Goal: Transaction & Acquisition: Purchase product/service

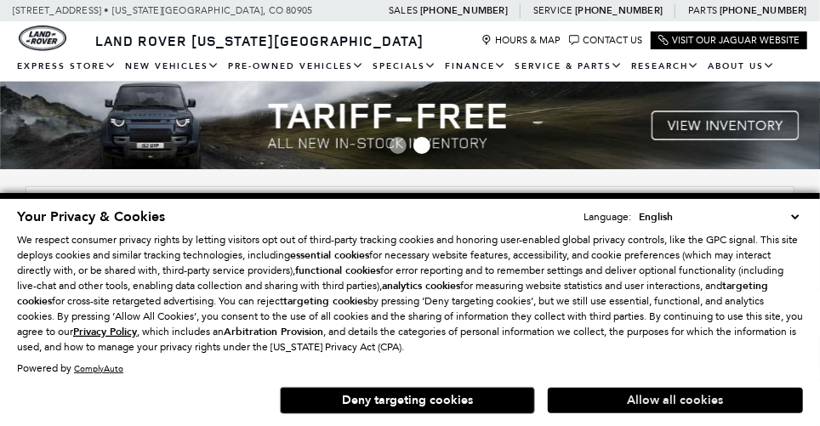
click at [634, 396] on button "Allow all cookies" at bounding box center [675, 401] width 255 height 26
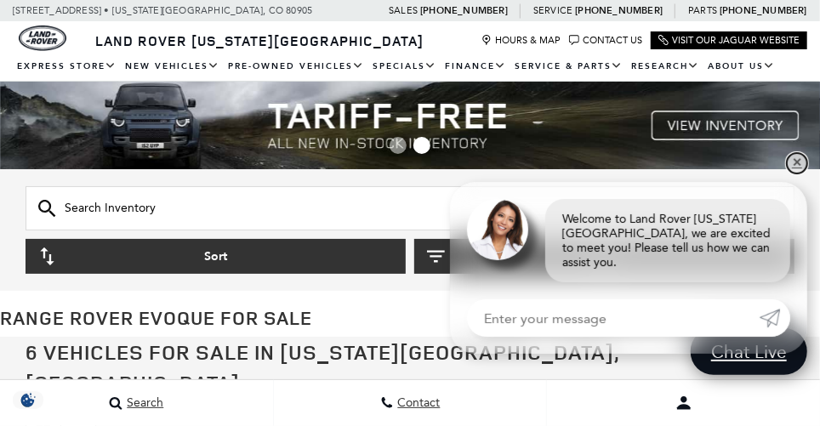
click at [798, 173] on link "✕" at bounding box center [797, 163] width 20 height 20
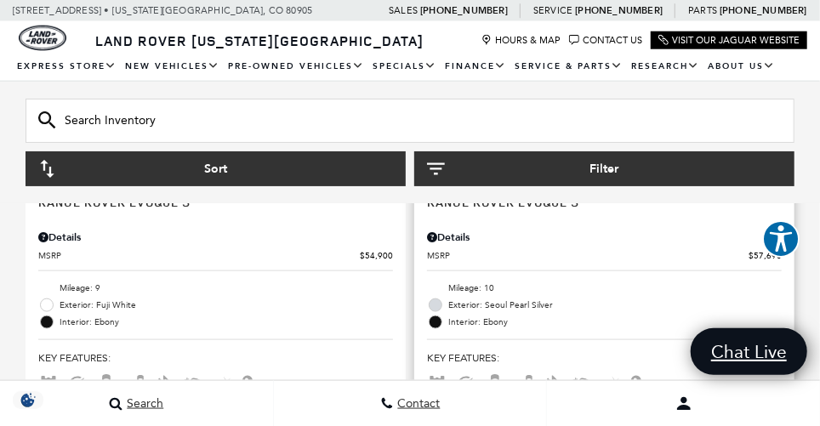
scroll to position [698, 0]
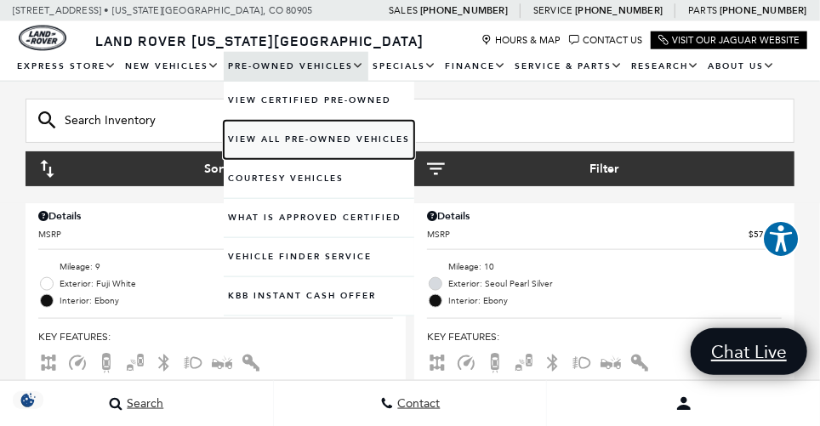
click at [268, 135] on link "View All Pre-Owned Vehicles" at bounding box center [319, 140] width 190 height 38
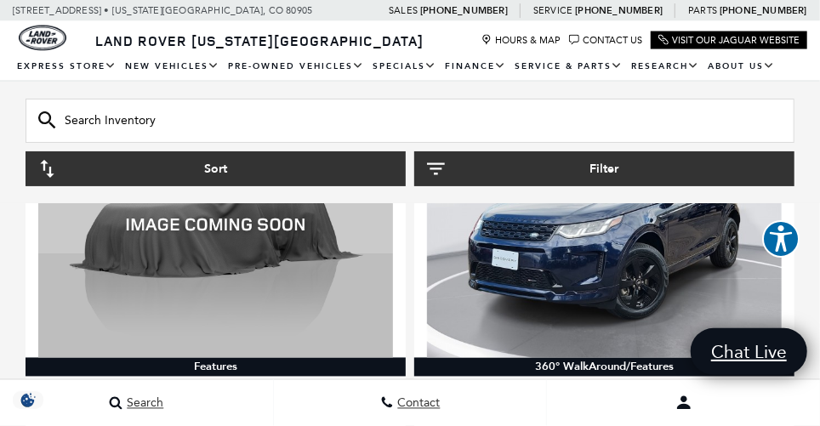
scroll to position [1023, 0]
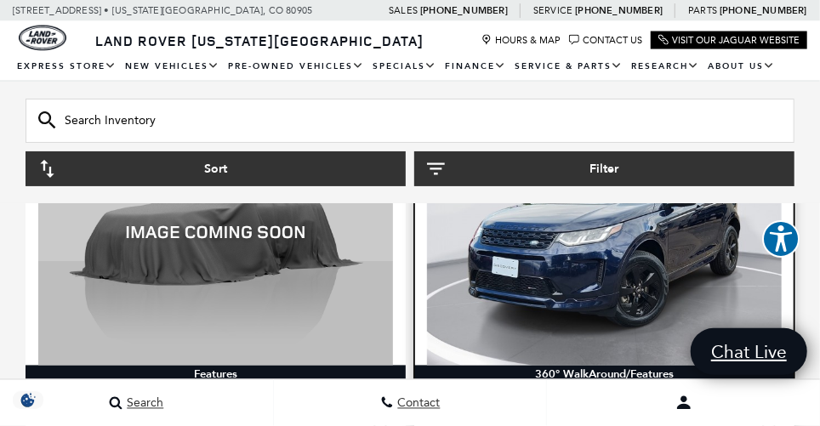
click at [594, 256] on img at bounding box center [604, 232] width 355 height 266
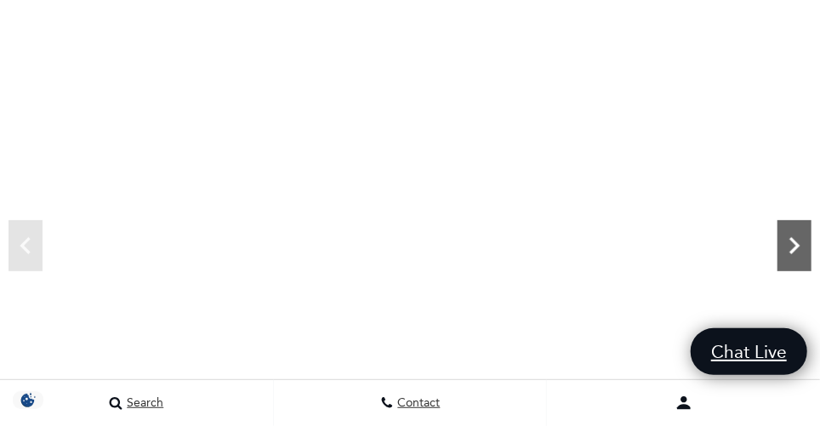
click at [795, 244] on icon "Next" at bounding box center [794, 246] width 34 height 34
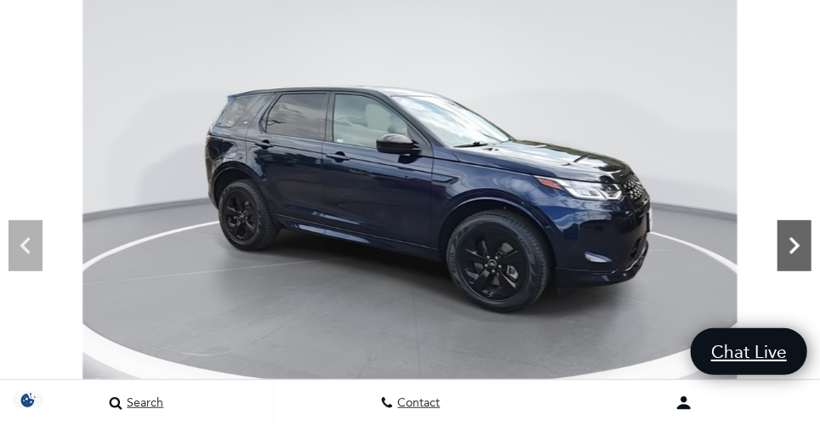
click at [795, 244] on icon "Next" at bounding box center [794, 246] width 34 height 34
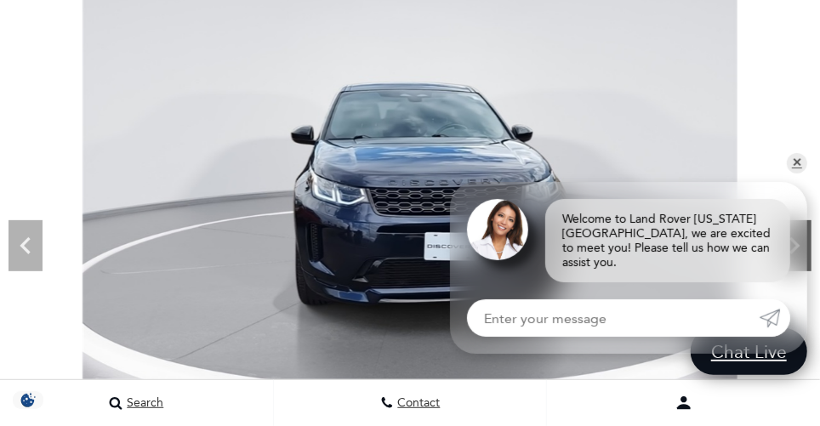
click at [795, 244] on icon "Next" at bounding box center [794, 246] width 34 height 34
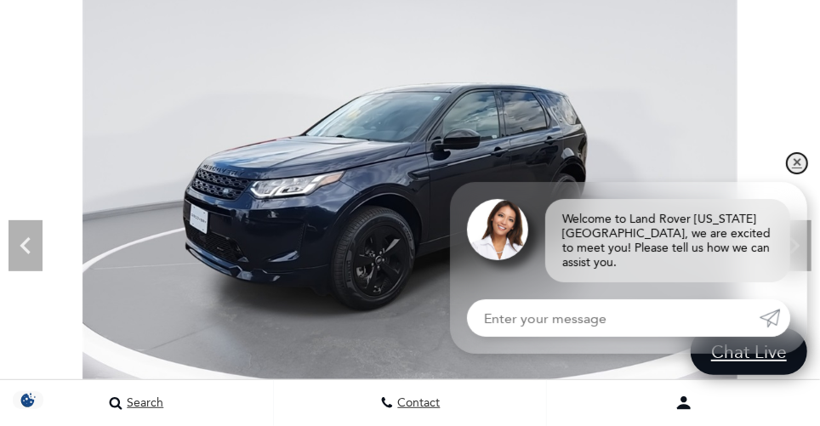
click at [798, 173] on link "✕" at bounding box center [797, 163] width 20 height 20
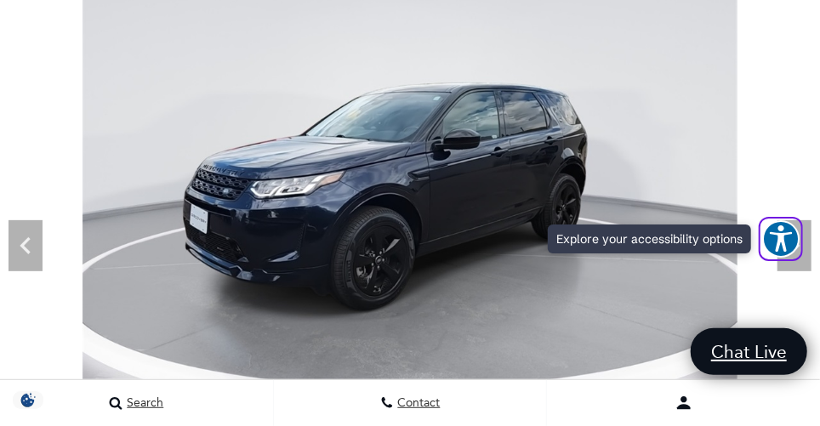
click at [798, 247] on span "Explore your accessibility options" at bounding box center [780, 238] width 37 height 37
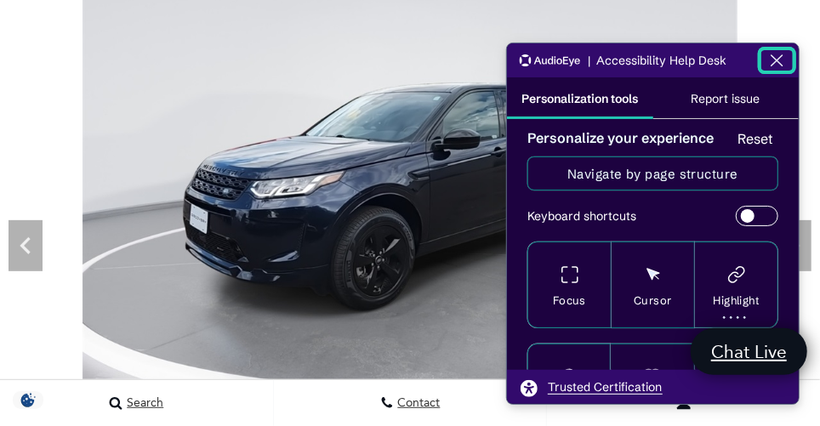
click at [776, 62] on icon "Close the AudioEye toolbar" at bounding box center [776, 60] width 20 height 20
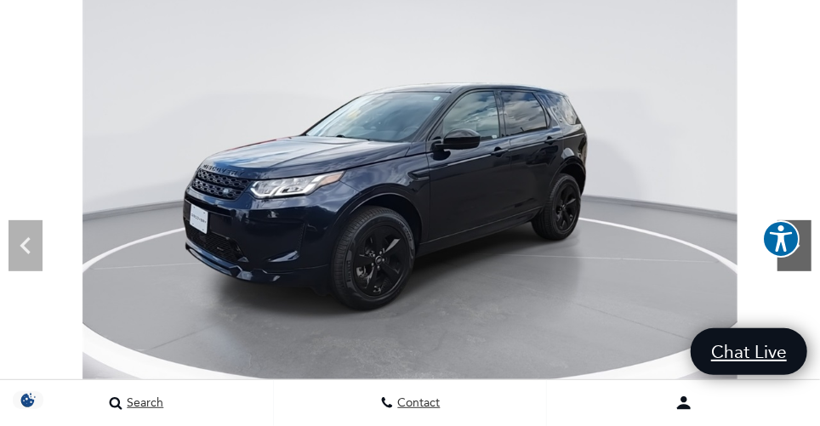
click at [803, 247] on icon "Next" at bounding box center [794, 246] width 34 height 34
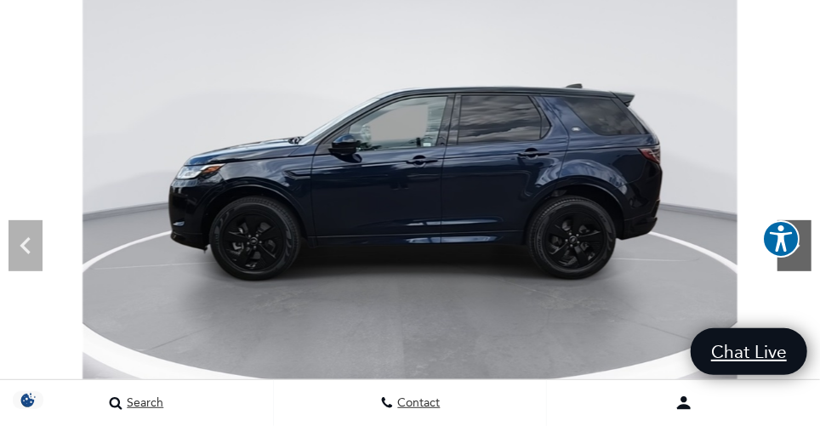
click at [803, 247] on icon "Next" at bounding box center [794, 246] width 34 height 34
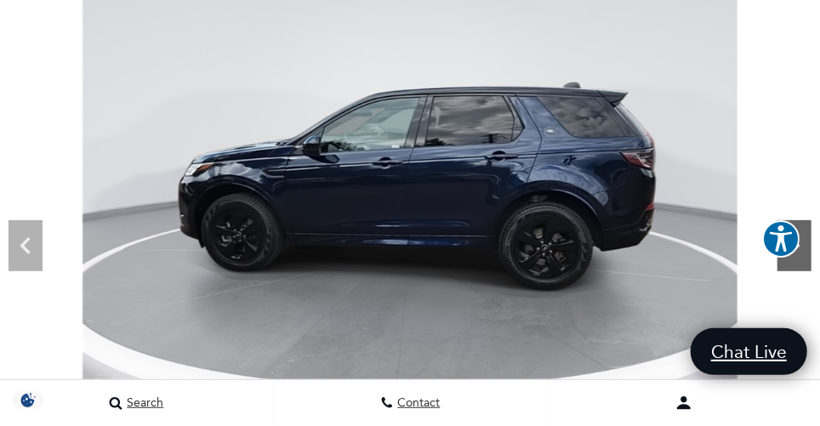
click at [803, 247] on icon "Next" at bounding box center [794, 246] width 34 height 34
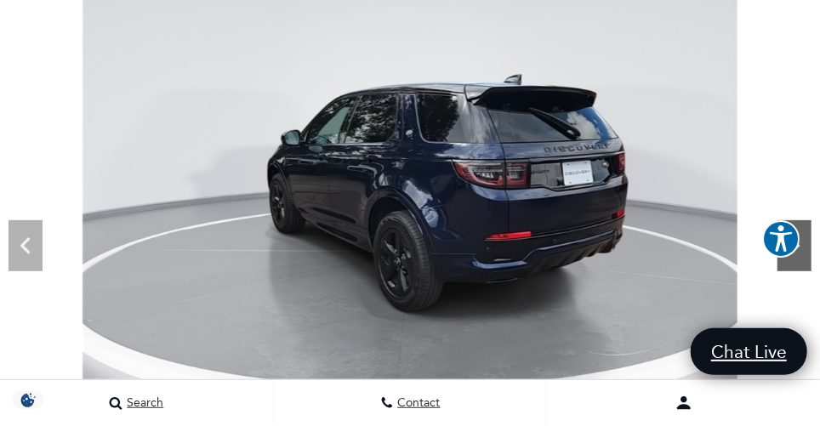
click at [803, 247] on icon "Next" at bounding box center [794, 246] width 34 height 34
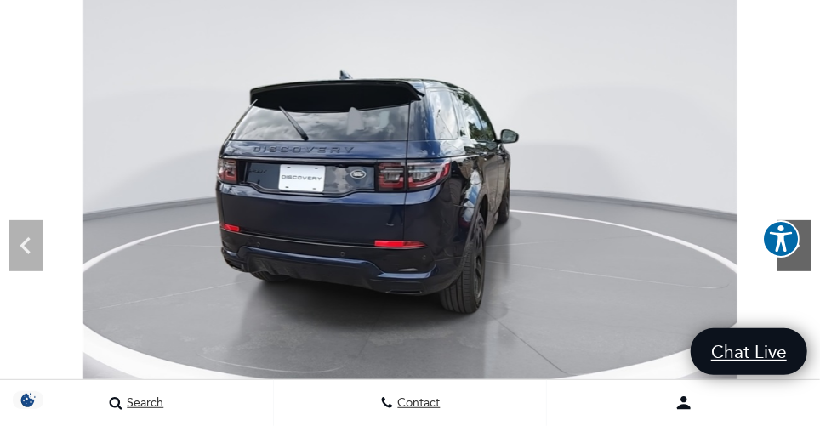
click at [803, 247] on icon "Next" at bounding box center [794, 246] width 34 height 34
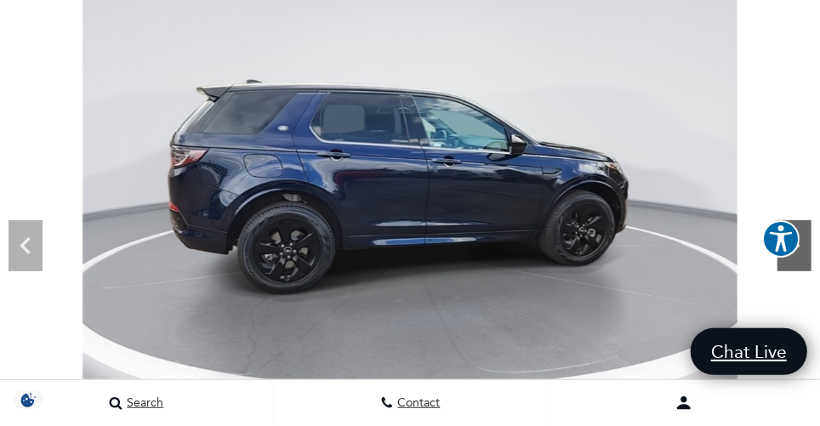
click at [803, 247] on icon "Next" at bounding box center [794, 246] width 34 height 34
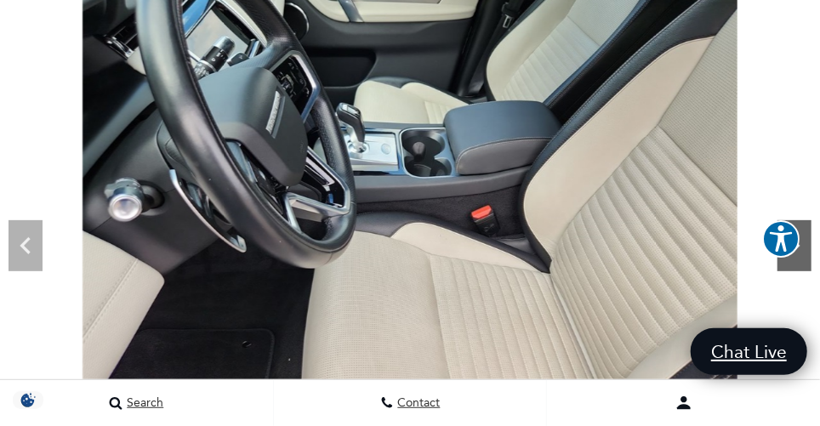
click at [803, 247] on icon "Next" at bounding box center [794, 246] width 34 height 34
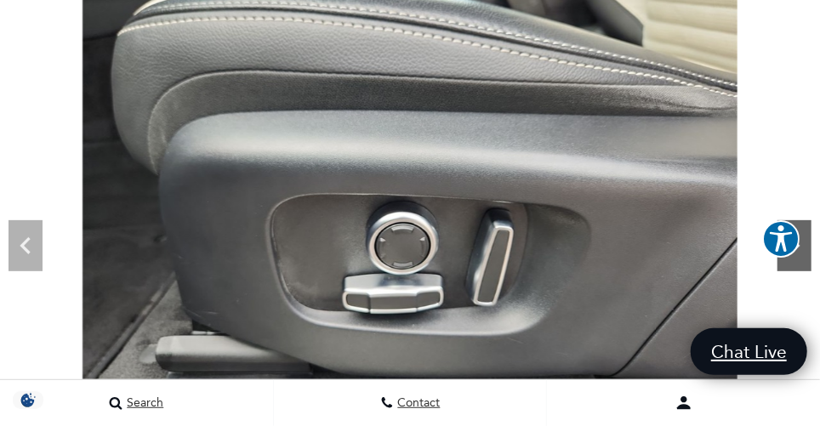
click at [803, 247] on icon "Next" at bounding box center [794, 246] width 34 height 34
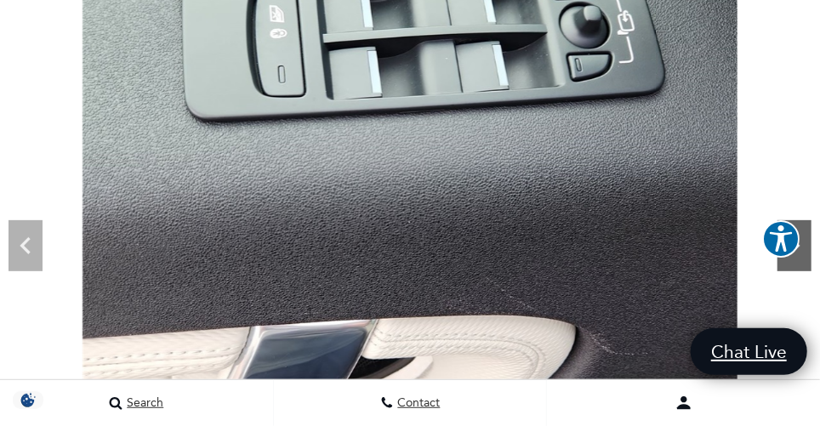
click at [803, 247] on icon "Next" at bounding box center [794, 246] width 34 height 34
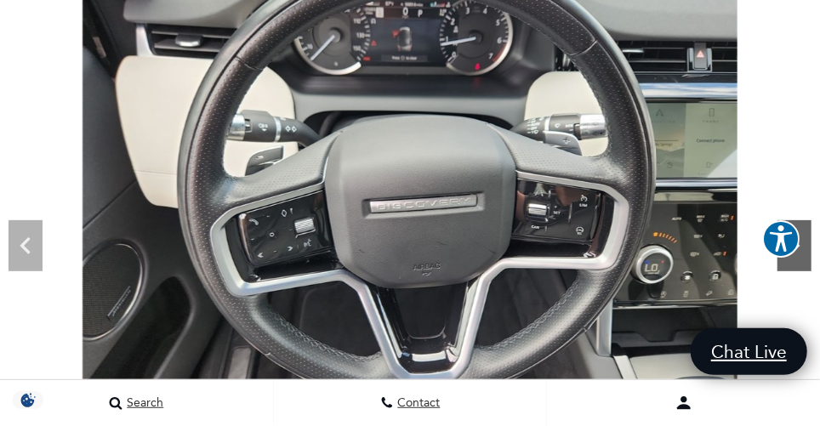
click at [803, 247] on icon "Next" at bounding box center [794, 246] width 34 height 34
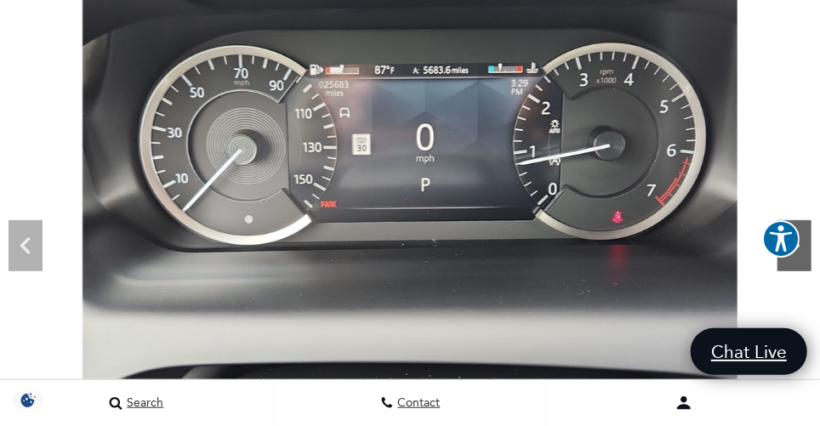
click at [803, 247] on icon "Next" at bounding box center [794, 246] width 34 height 34
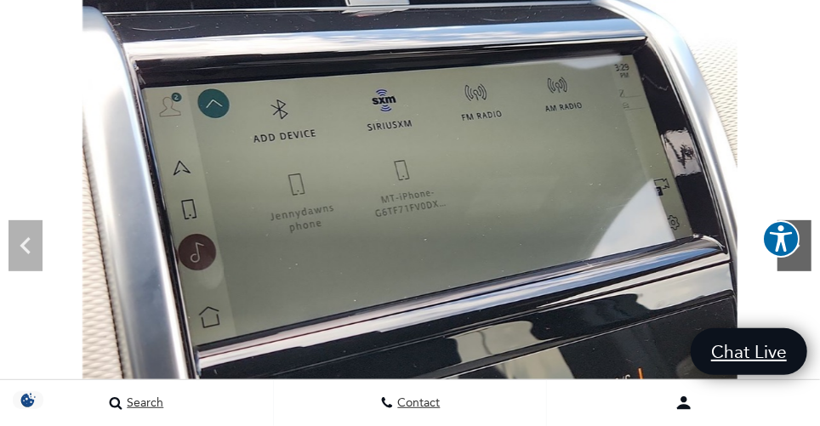
click at [803, 247] on icon "Next" at bounding box center [794, 246] width 34 height 34
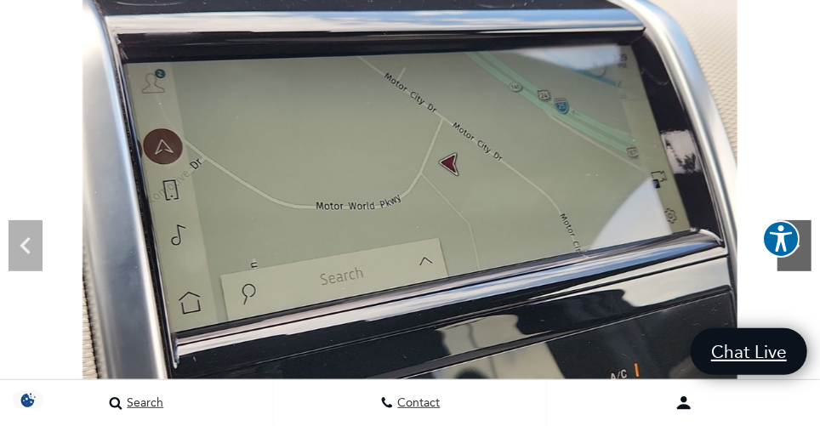
click at [803, 248] on icon "Next" at bounding box center [794, 246] width 34 height 34
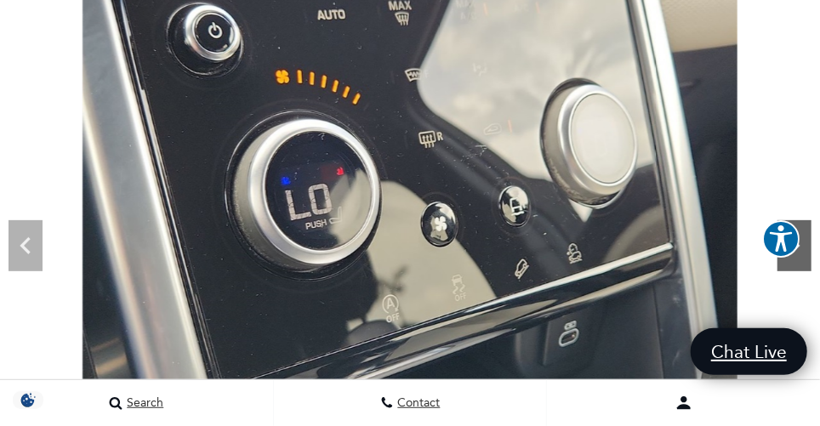
click at [803, 248] on icon "Next" at bounding box center [794, 246] width 34 height 34
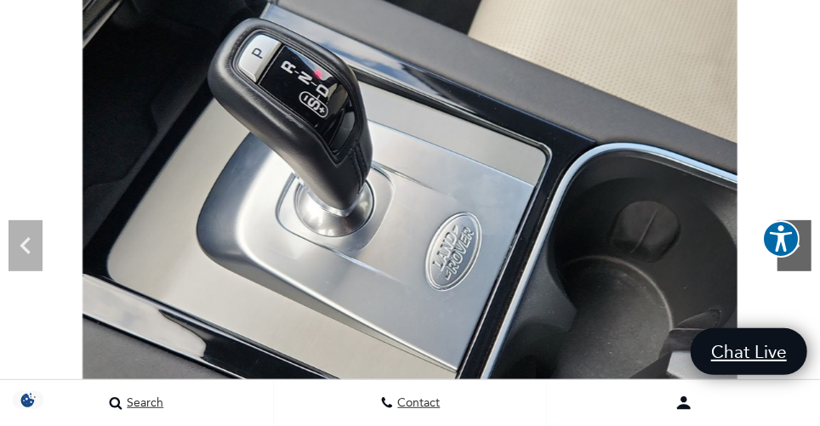
click at [803, 248] on icon "Next" at bounding box center [794, 246] width 34 height 34
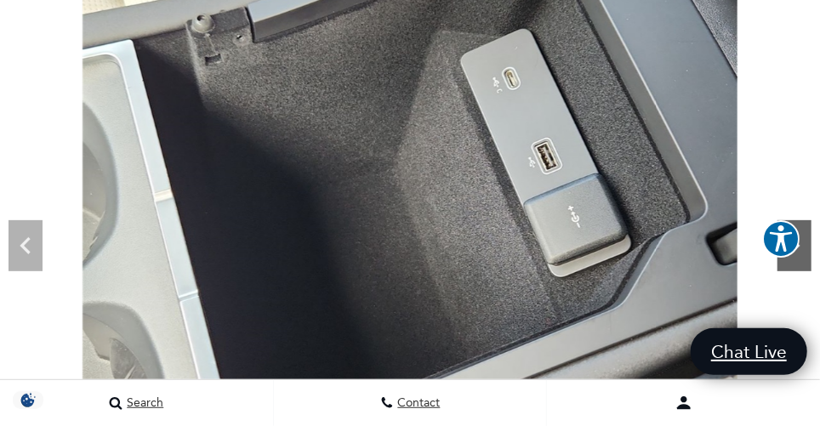
click at [803, 248] on icon "Next" at bounding box center [794, 246] width 34 height 34
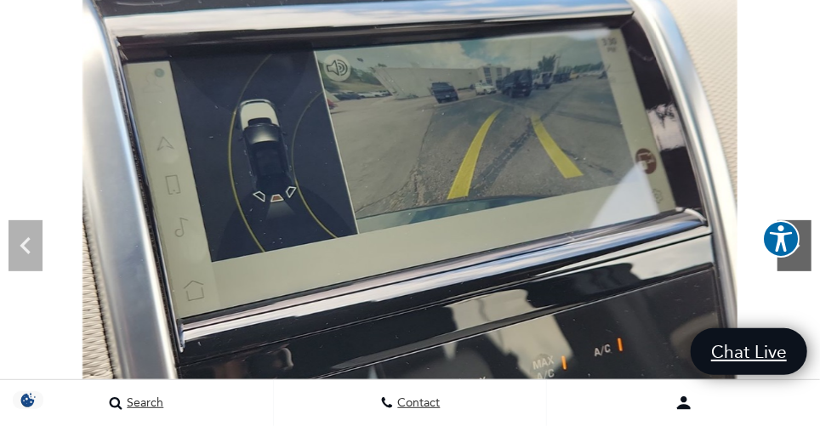
click at [803, 248] on icon "Next" at bounding box center [794, 246] width 34 height 34
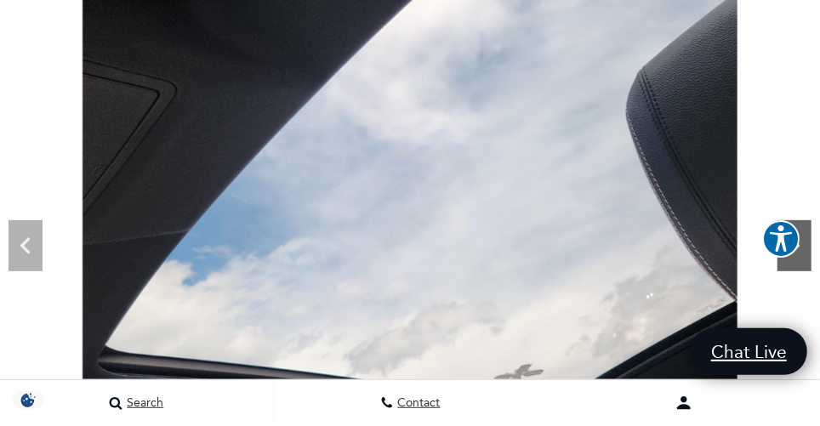
click at [803, 248] on icon "Next" at bounding box center [794, 246] width 34 height 34
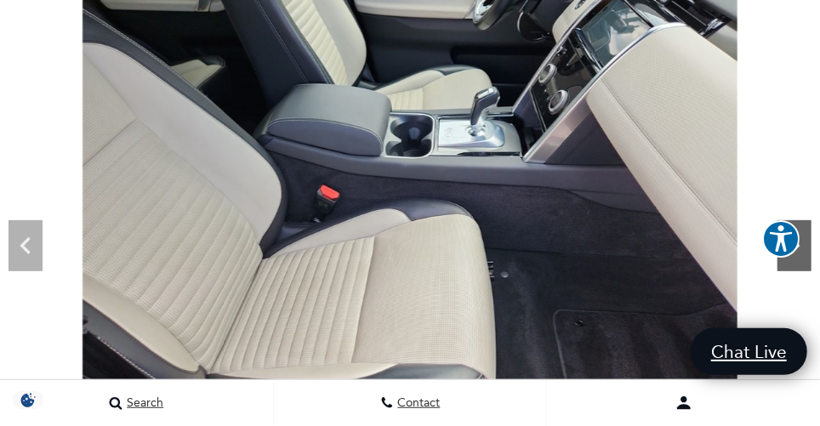
click at [803, 248] on icon "Next" at bounding box center [794, 246] width 34 height 34
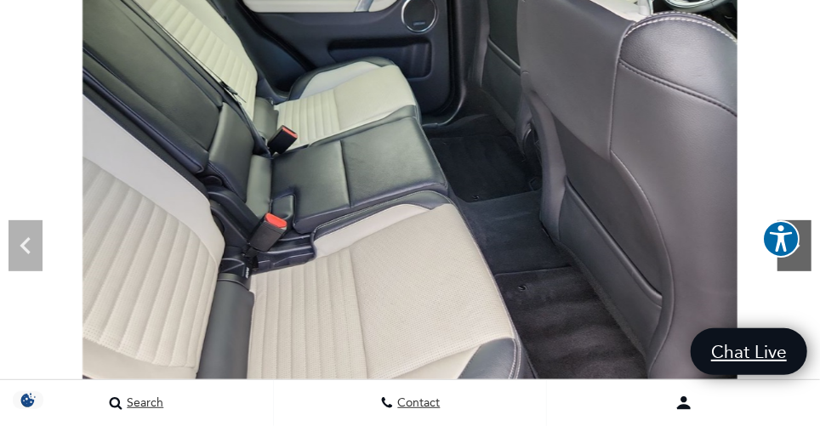
click at [803, 248] on icon "Next" at bounding box center [794, 246] width 34 height 34
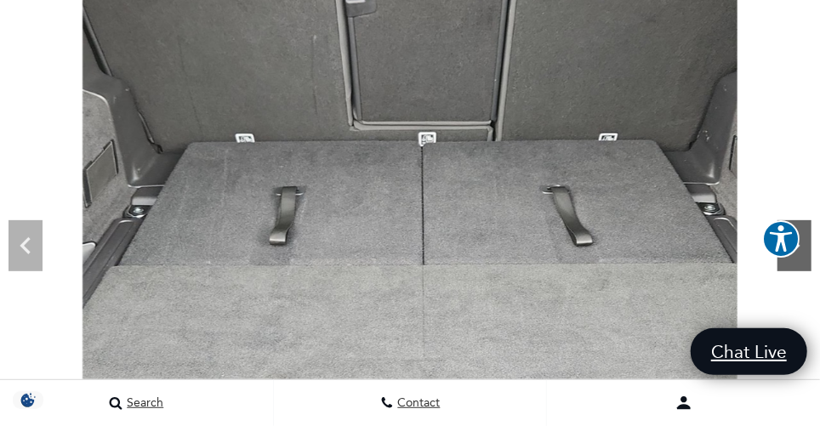
click at [803, 248] on icon "Next" at bounding box center [794, 246] width 34 height 34
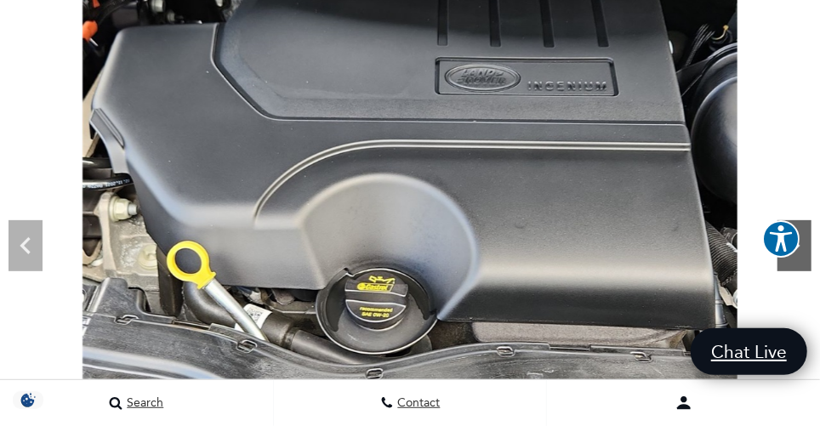
click at [803, 248] on icon "Next" at bounding box center [794, 246] width 34 height 34
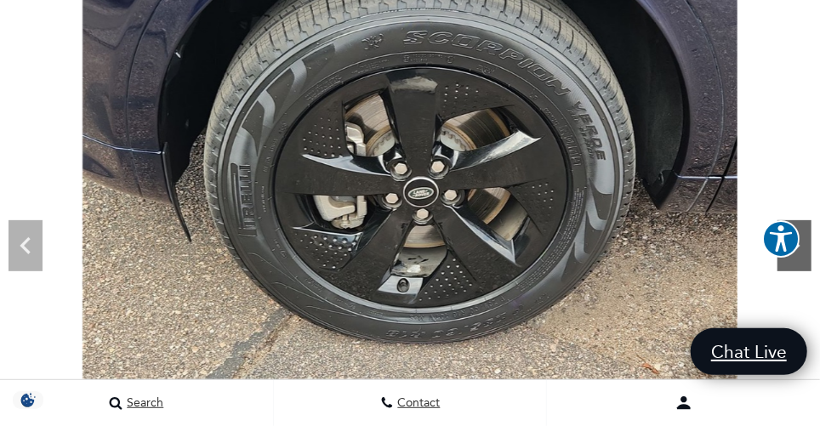
click at [803, 248] on icon "Next" at bounding box center [794, 246] width 34 height 34
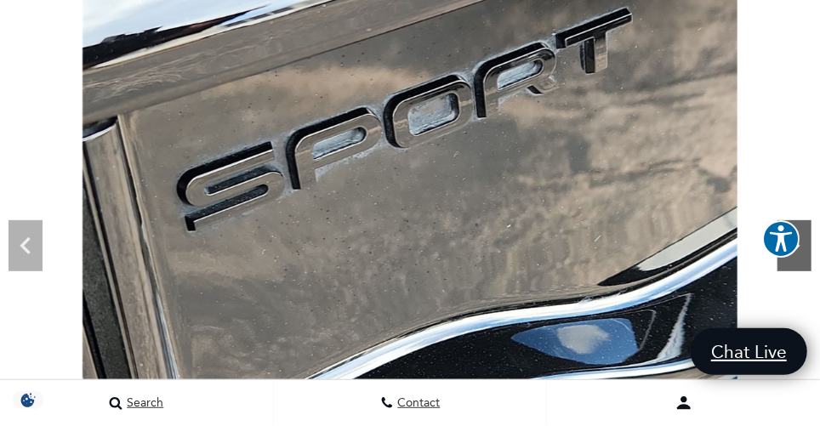
click at [803, 248] on icon "Next" at bounding box center [794, 246] width 34 height 34
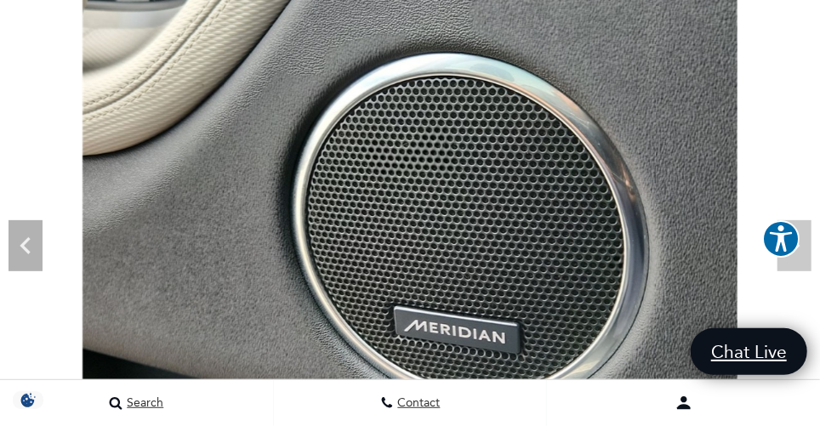
click at [803, 248] on img at bounding box center [410, 176] width 820 height 491
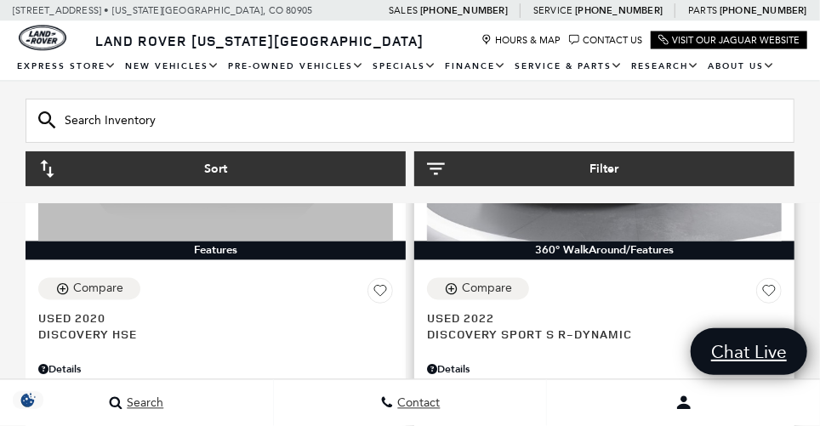
scroll to position [1153, 0]
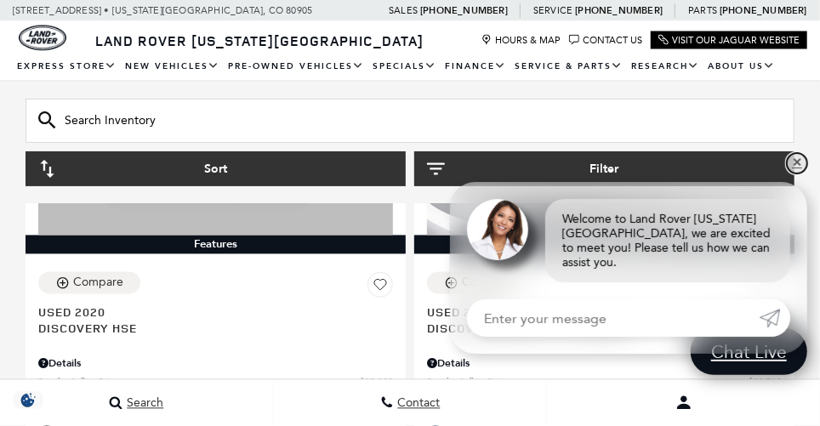
click at [795, 173] on link "✕" at bounding box center [797, 163] width 20 height 20
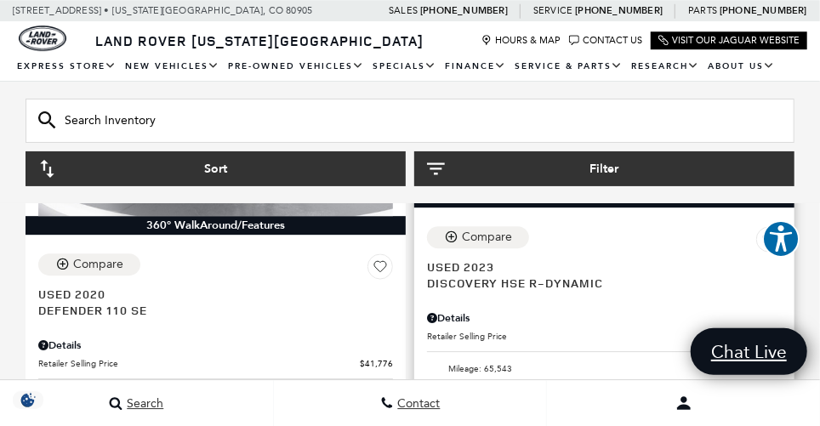
scroll to position [1843, 0]
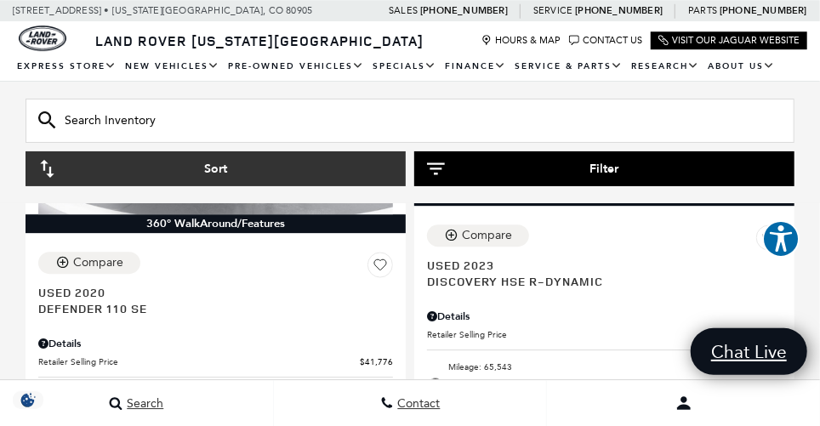
click at [503, 168] on button "Filter" at bounding box center [604, 168] width 380 height 35
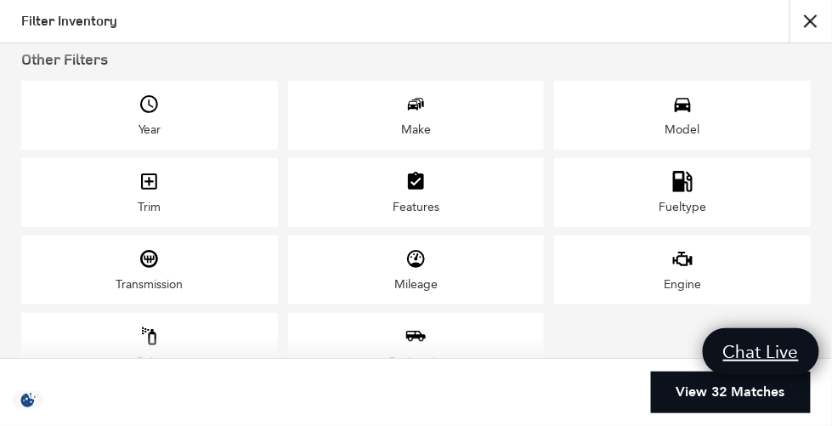
scroll to position [170, 0]
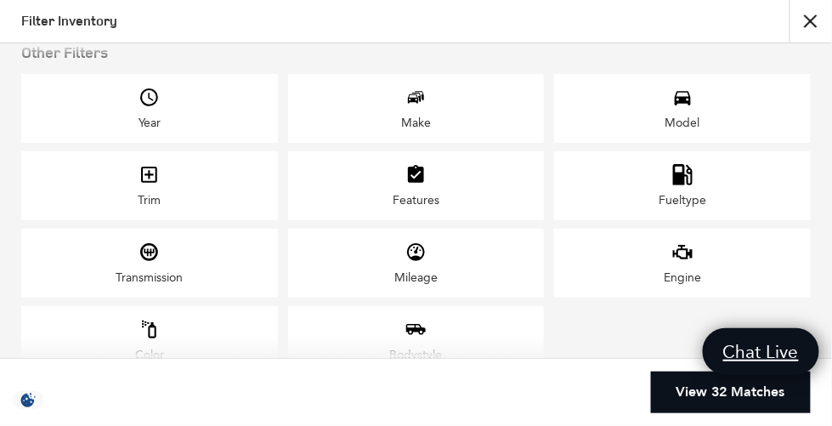
click at [674, 117] on div "Model" at bounding box center [683, 123] width 35 height 14
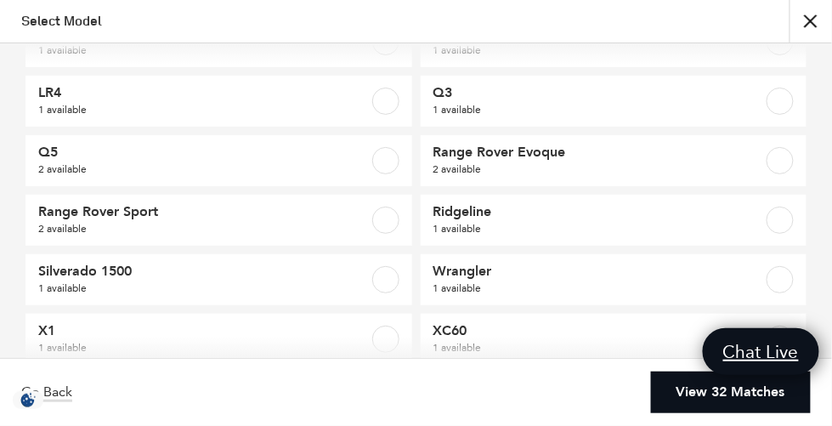
scroll to position [353, 0]
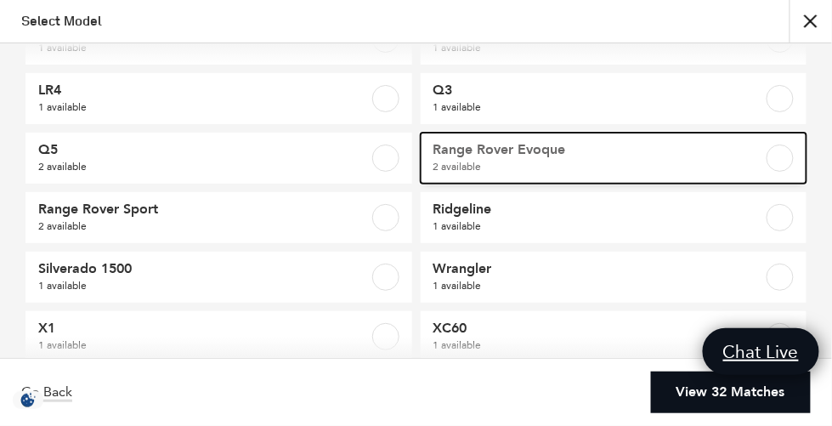
click at [481, 156] on span "Range Rover Evoque" at bounding box center [587, 149] width 307 height 17
checkbox input "true"
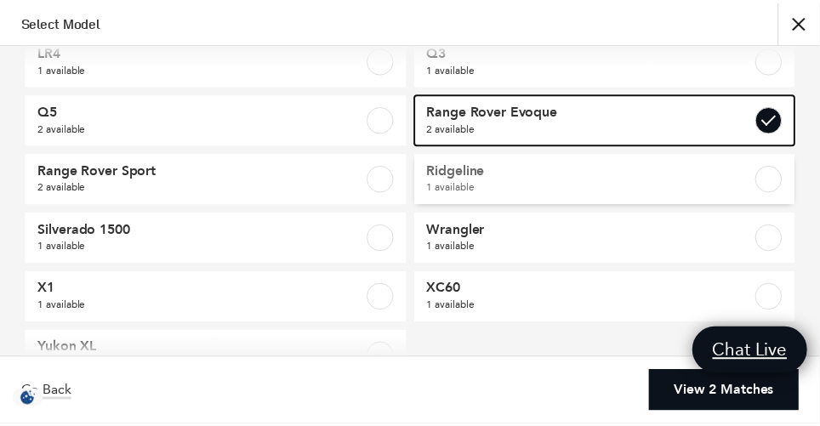
scroll to position [441, 0]
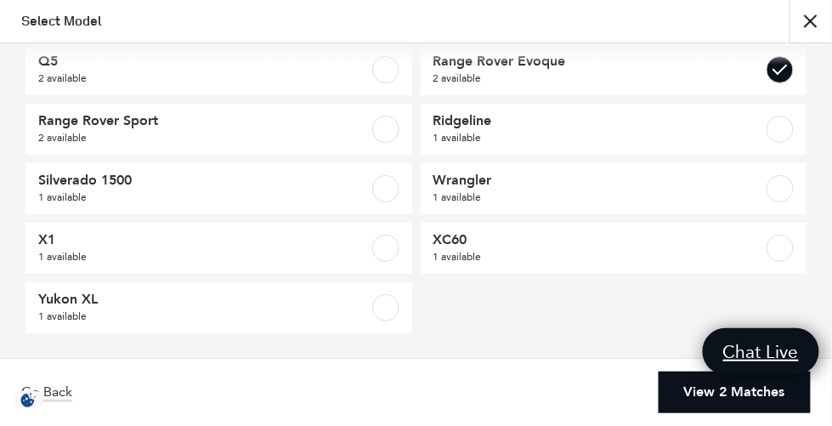
click at [805, 20] on button "close" at bounding box center [811, 21] width 43 height 43
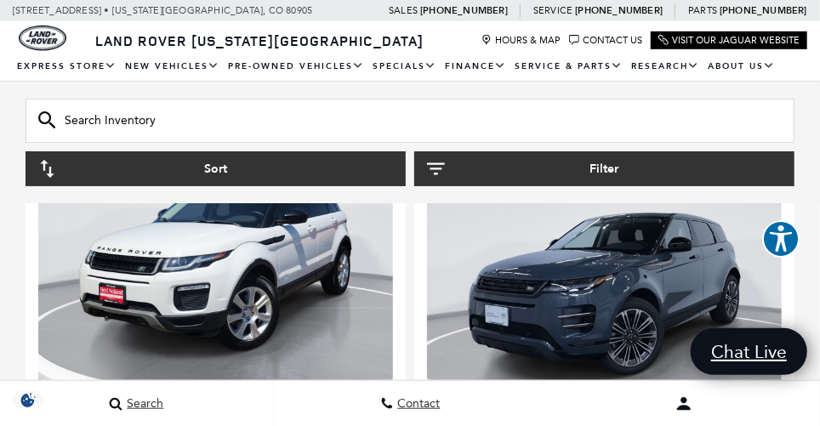
scroll to position [352, 0]
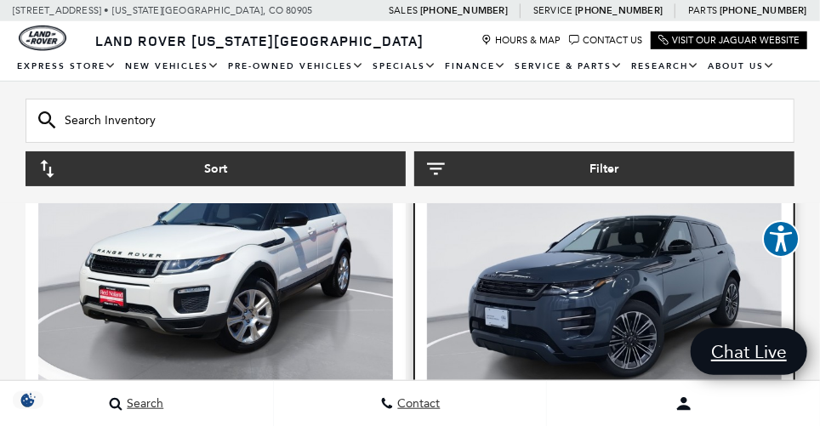
click at [564, 267] on img at bounding box center [604, 288] width 355 height 265
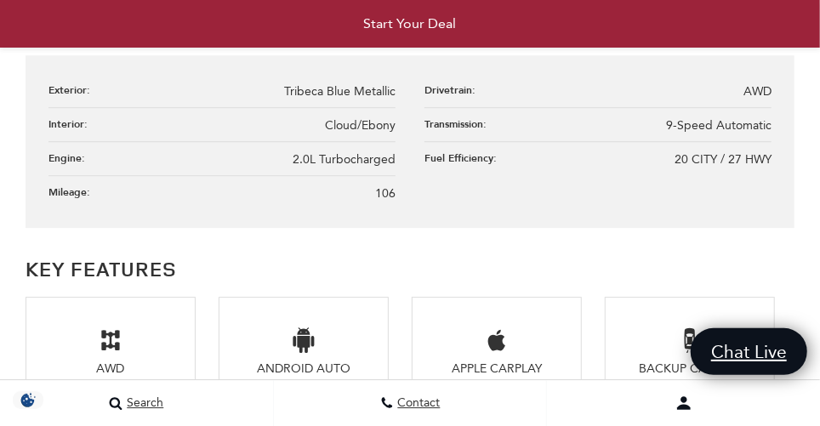
scroll to position [1769, 0]
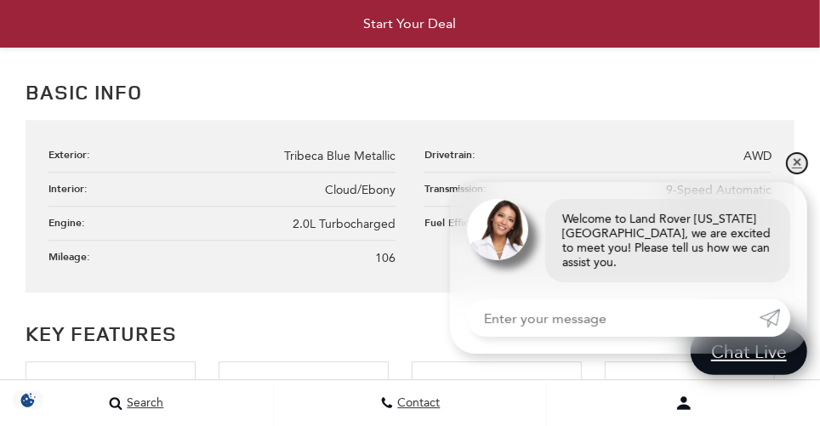
click at [797, 173] on link "✕" at bounding box center [797, 163] width 20 height 20
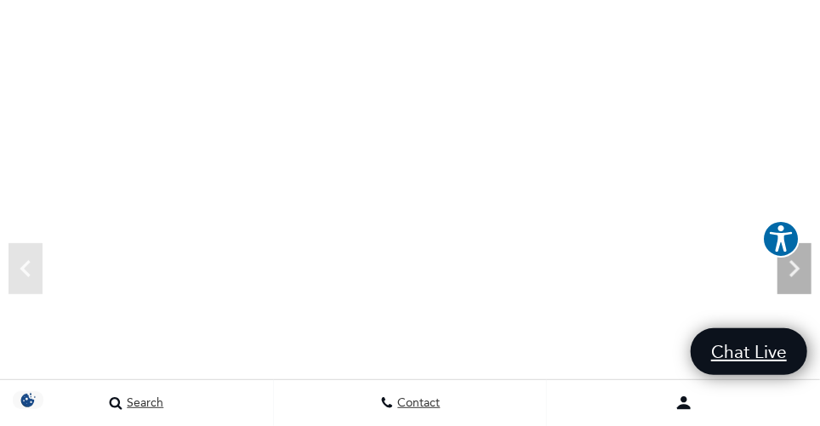
scroll to position [125, 0]
click at [794, 267] on icon "Next" at bounding box center [794, 271] width 10 height 17
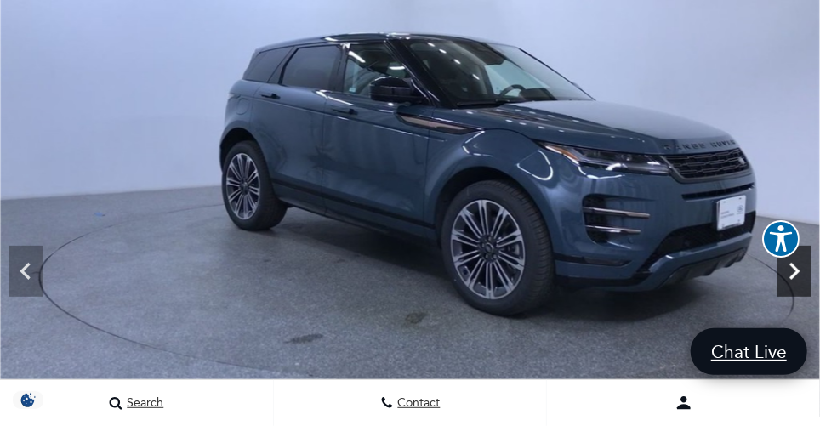
click at [794, 267] on icon "Next" at bounding box center [794, 271] width 10 height 17
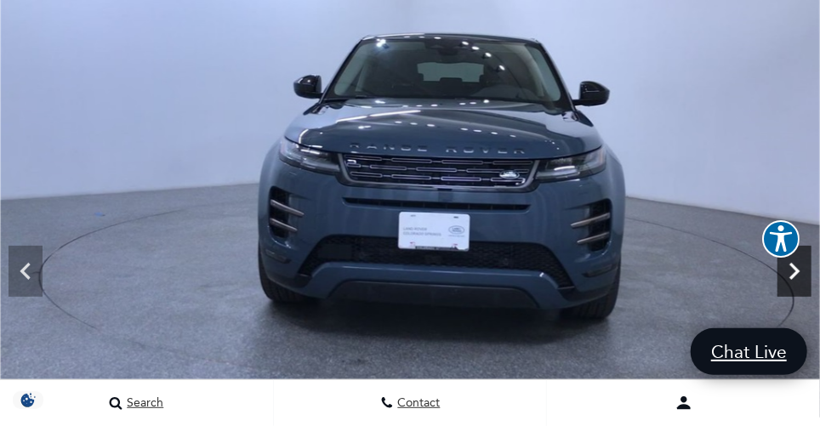
click at [794, 267] on icon "Next" at bounding box center [794, 271] width 10 height 17
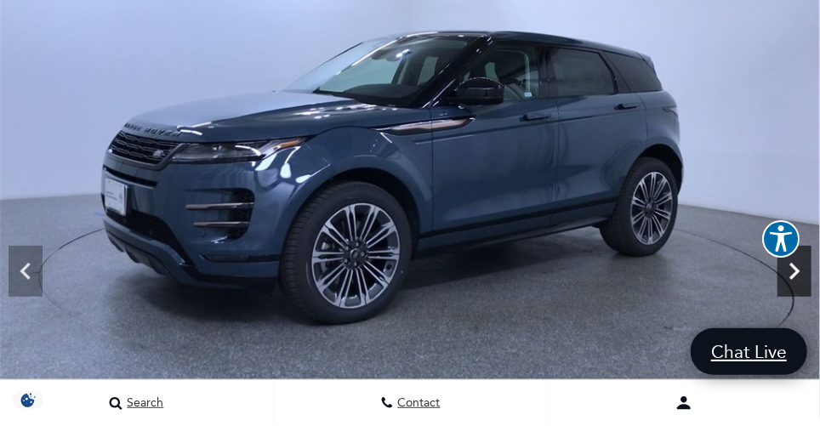
click at [794, 267] on icon "Next" at bounding box center [794, 271] width 10 height 17
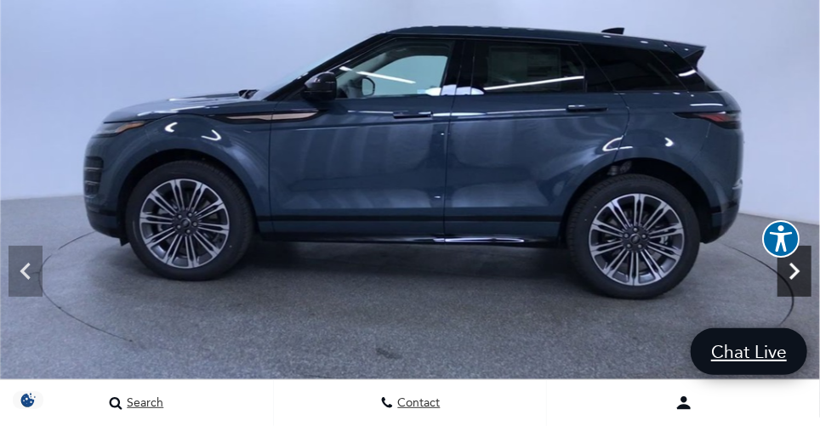
click at [794, 267] on icon "Next" at bounding box center [794, 271] width 10 height 17
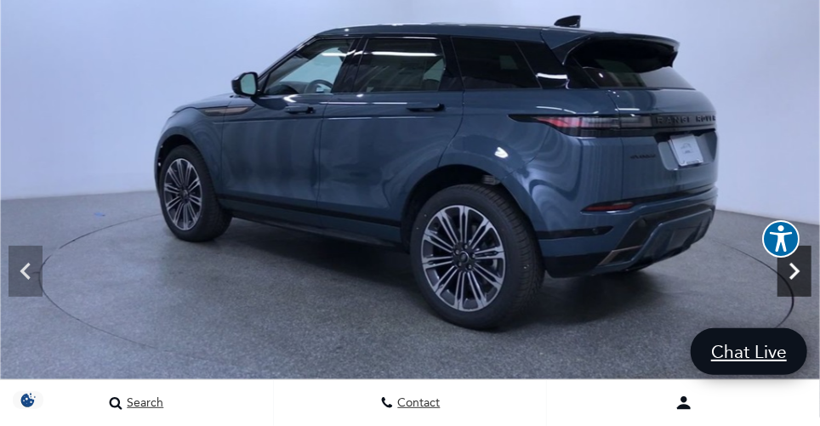
click at [794, 267] on icon "Next" at bounding box center [794, 271] width 10 height 17
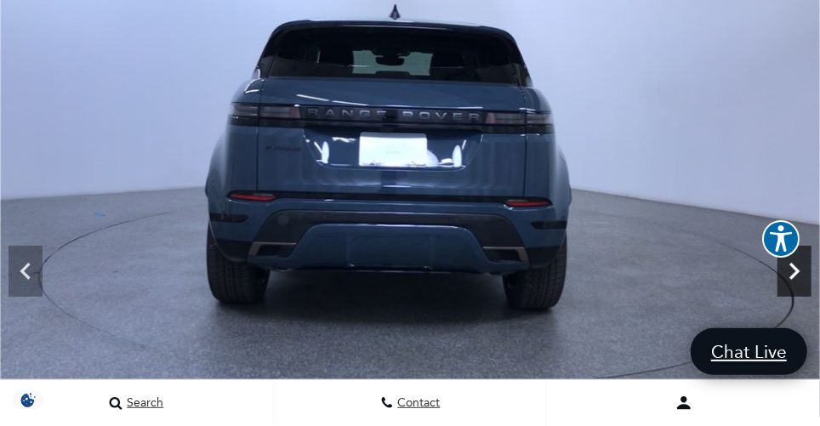
click at [794, 267] on icon "Next" at bounding box center [794, 271] width 10 height 17
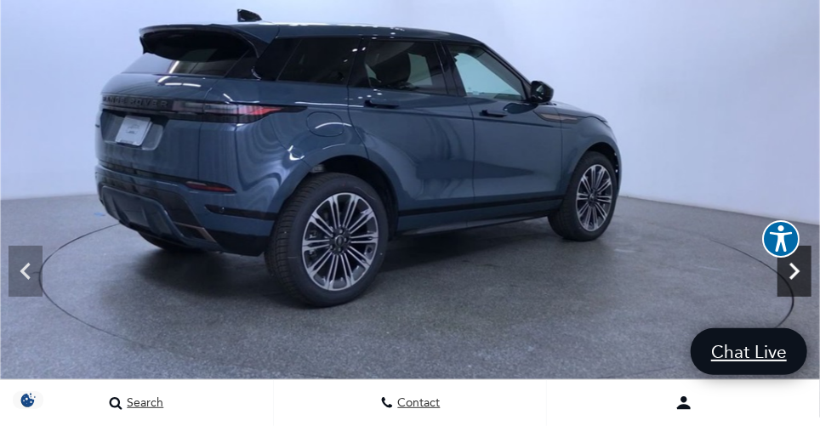
click at [794, 267] on icon "Next" at bounding box center [794, 271] width 10 height 17
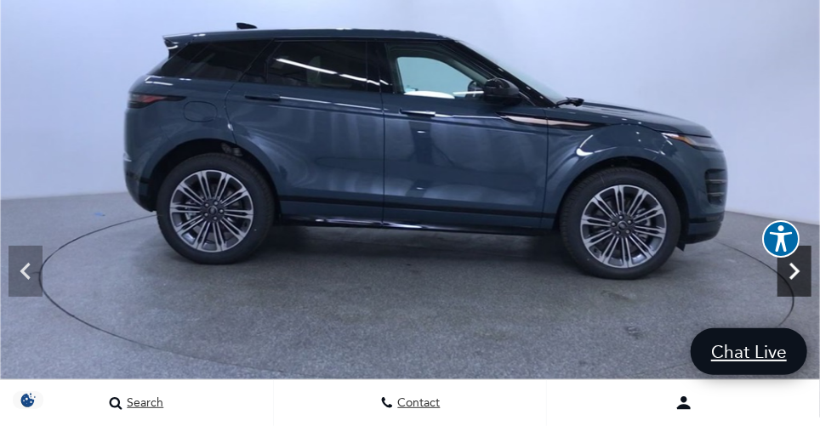
click at [794, 267] on icon "Next" at bounding box center [794, 271] width 10 height 17
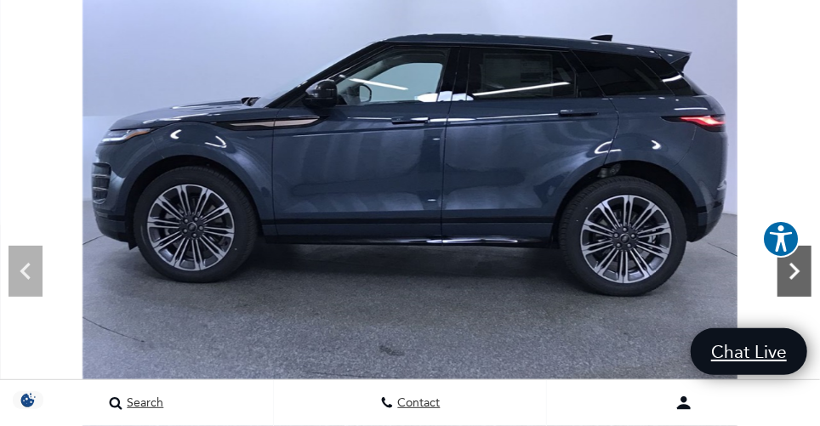
click at [794, 267] on icon "Next" at bounding box center [794, 271] width 10 height 17
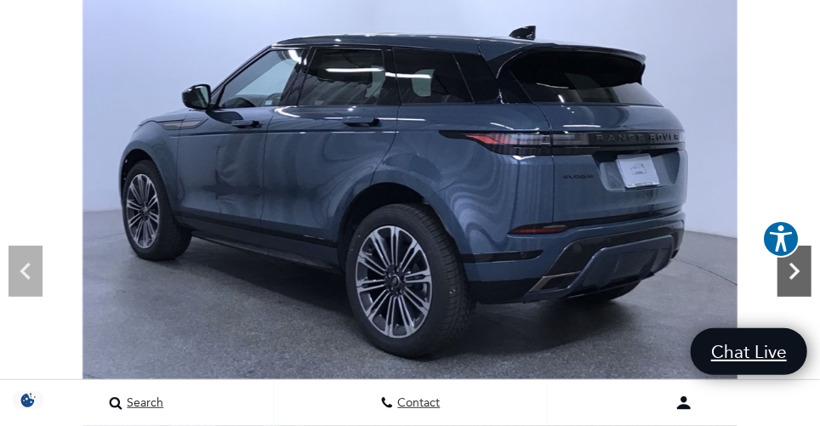
click at [794, 267] on icon "Next" at bounding box center [794, 271] width 10 height 17
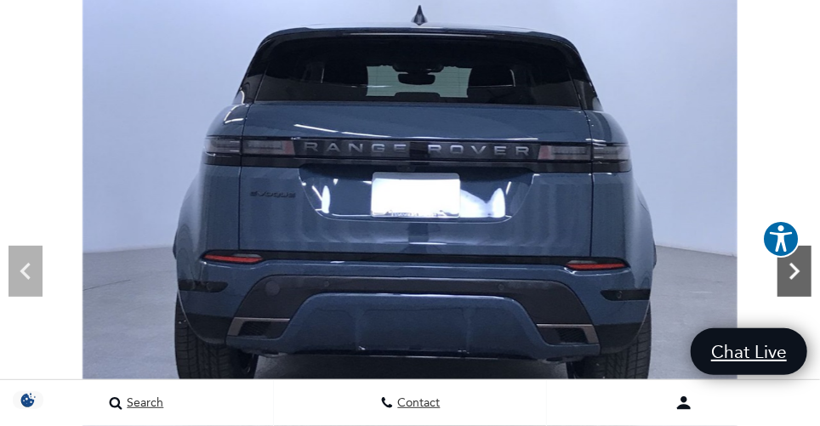
click at [794, 267] on icon "Next" at bounding box center [794, 271] width 10 height 17
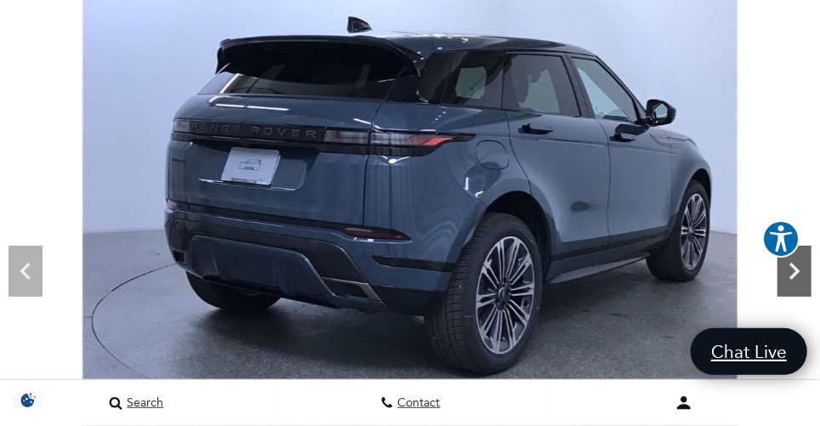
click at [794, 267] on icon "Next" at bounding box center [794, 271] width 10 height 17
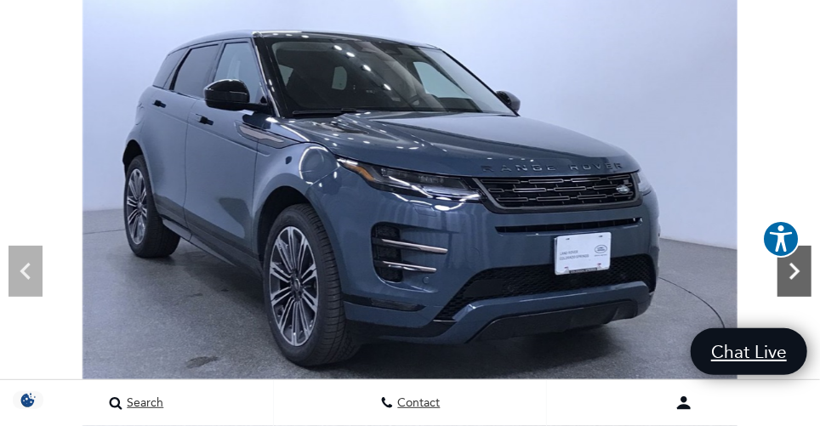
click at [794, 267] on icon "Next" at bounding box center [794, 271] width 10 height 17
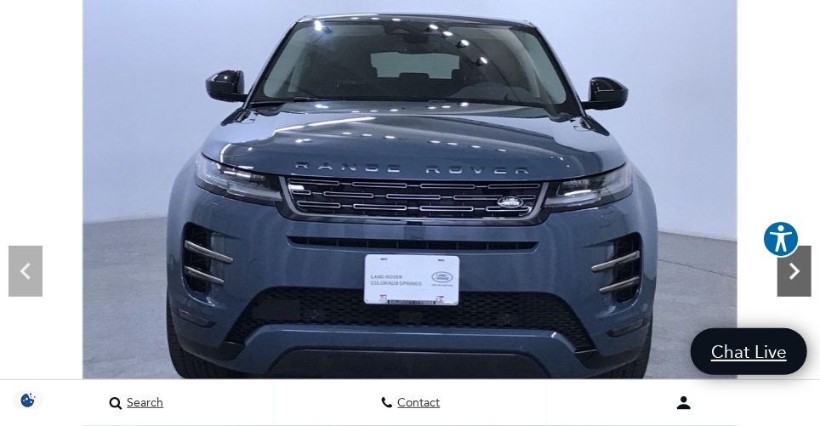
click at [794, 267] on icon "Next" at bounding box center [794, 271] width 10 height 17
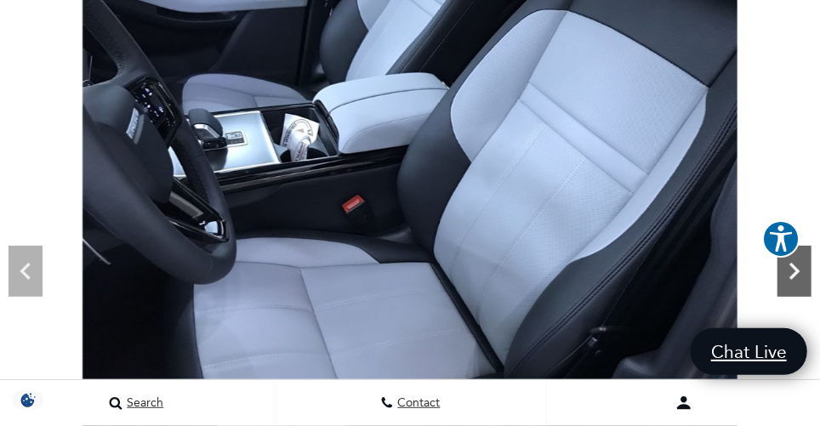
click at [794, 267] on icon "Next" at bounding box center [794, 271] width 10 height 17
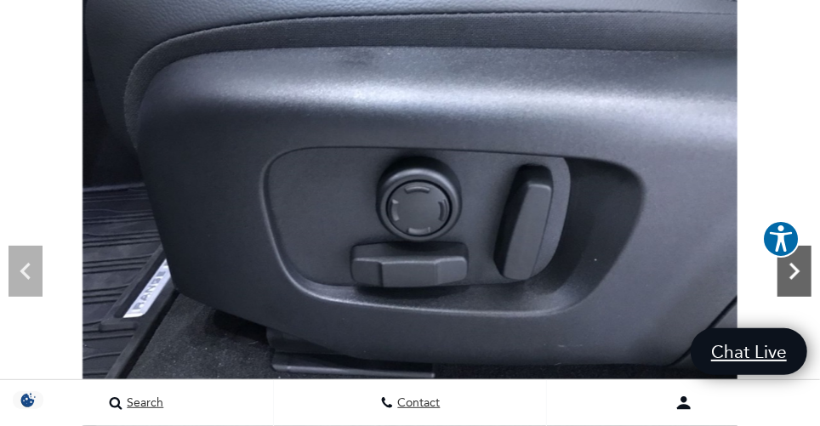
click at [794, 267] on icon "Next" at bounding box center [794, 271] width 10 height 17
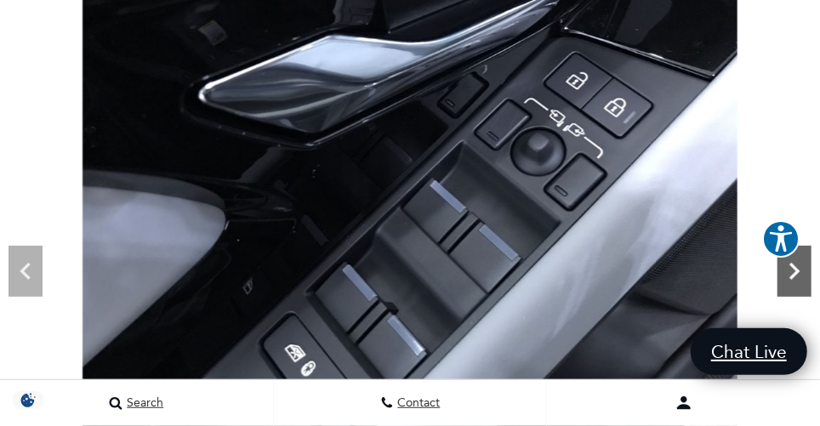
click at [794, 267] on icon "Next" at bounding box center [794, 271] width 10 height 17
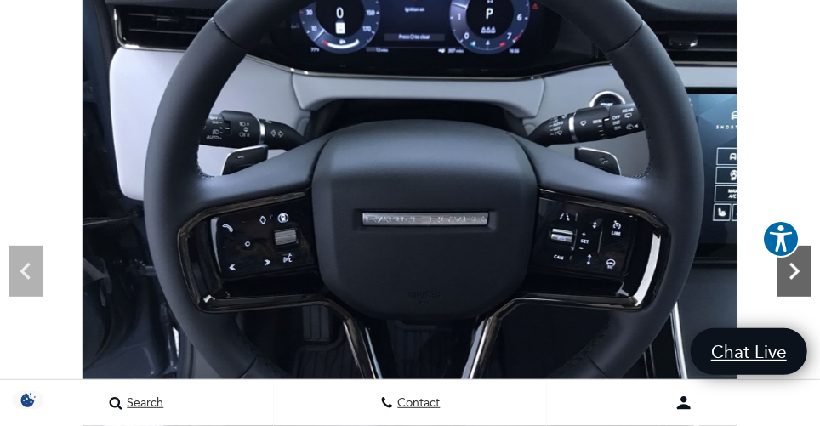
click at [794, 267] on icon "Next" at bounding box center [794, 271] width 10 height 17
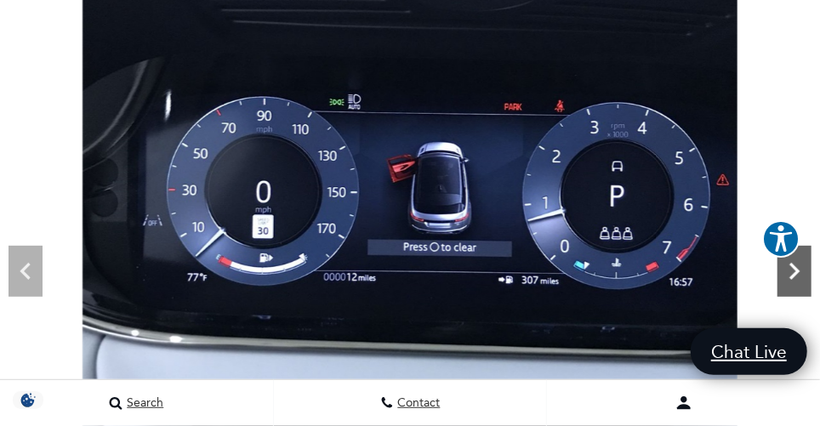
click at [794, 267] on icon "Next" at bounding box center [794, 271] width 10 height 17
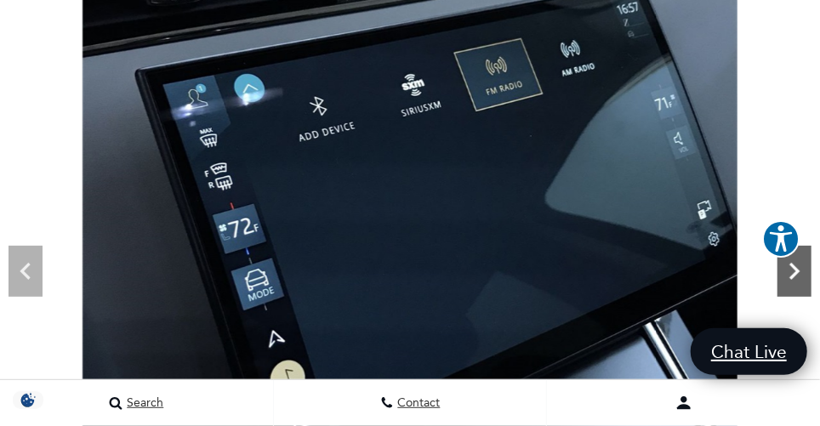
click at [794, 267] on icon "Next" at bounding box center [794, 271] width 10 height 17
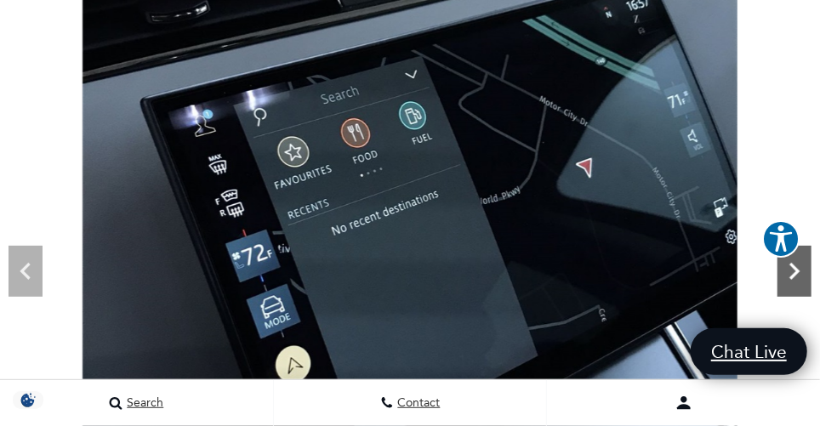
click at [794, 267] on icon "Next" at bounding box center [794, 271] width 10 height 17
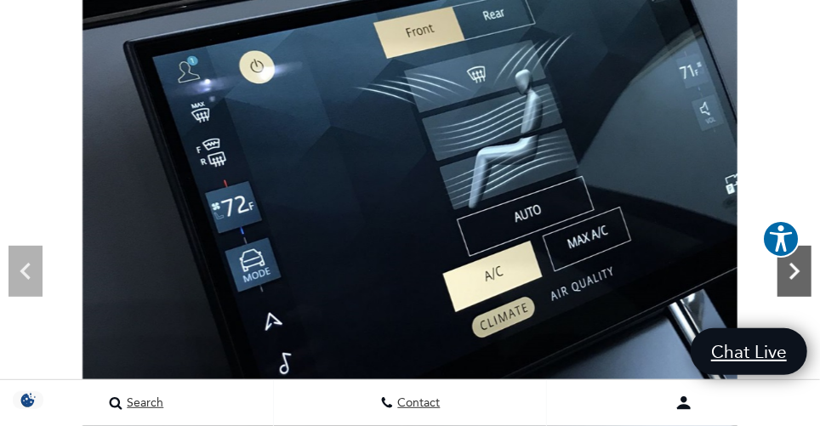
click at [794, 267] on icon "Next" at bounding box center [794, 271] width 10 height 17
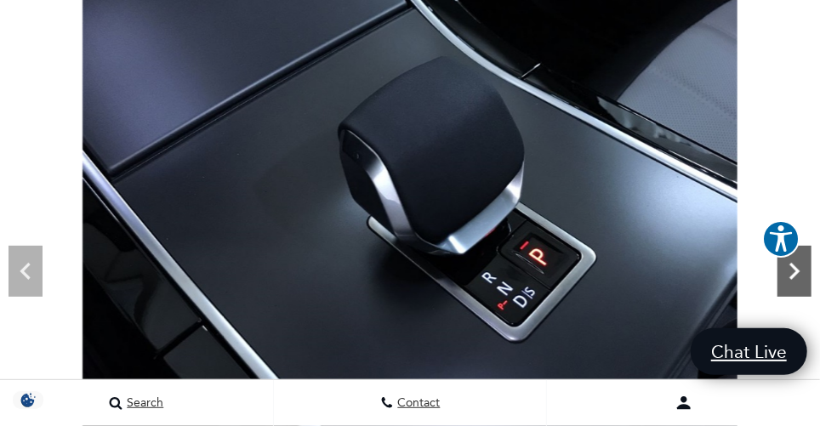
click at [794, 267] on icon "Next" at bounding box center [794, 271] width 10 height 17
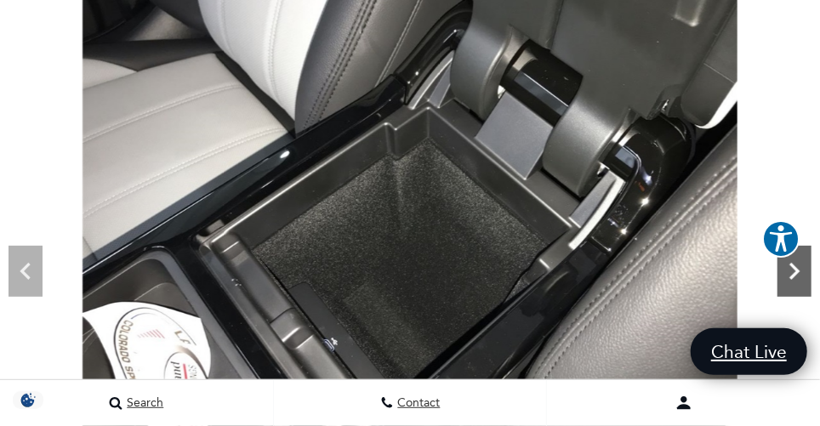
click at [794, 267] on icon "Next" at bounding box center [794, 271] width 10 height 17
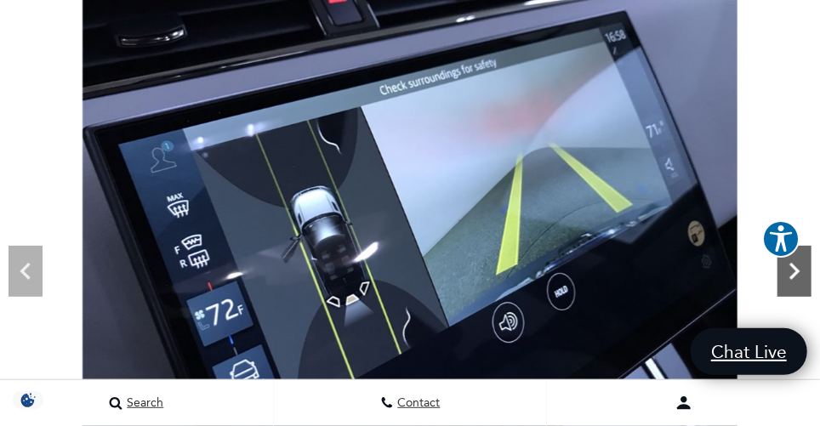
click at [794, 267] on icon "Next" at bounding box center [794, 271] width 10 height 17
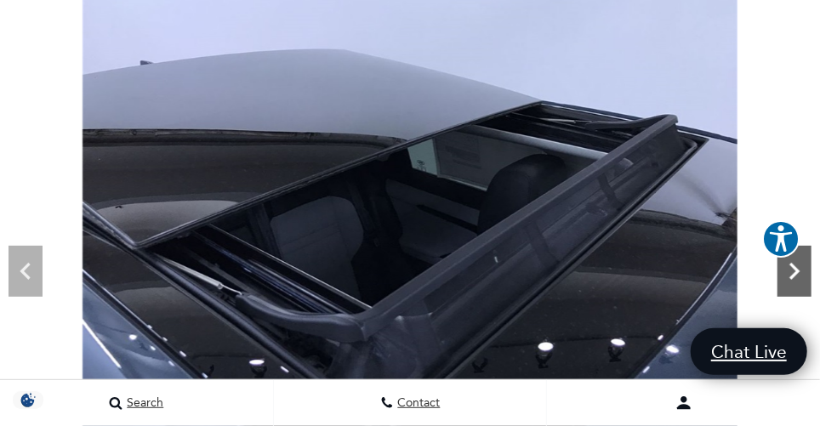
click at [794, 267] on icon "Next" at bounding box center [794, 271] width 10 height 17
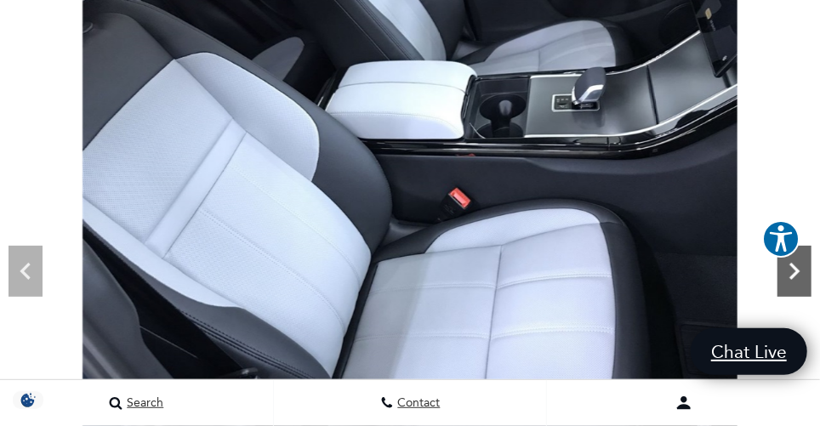
click at [794, 267] on icon "Next" at bounding box center [794, 271] width 10 height 17
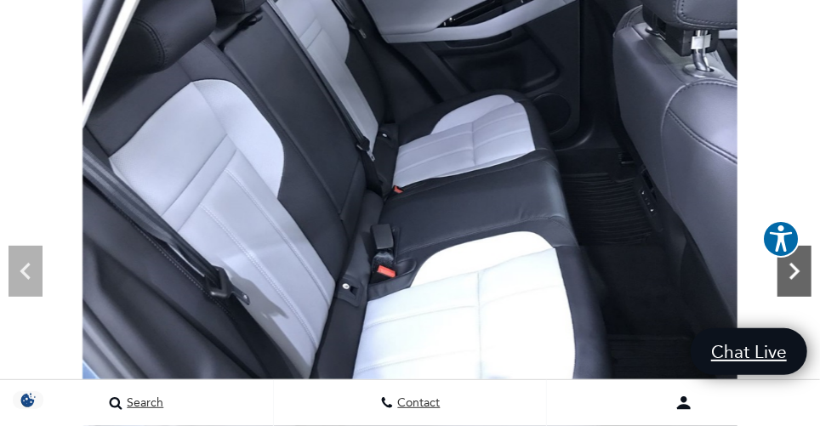
click at [794, 267] on icon "Next" at bounding box center [794, 271] width 10 height 17
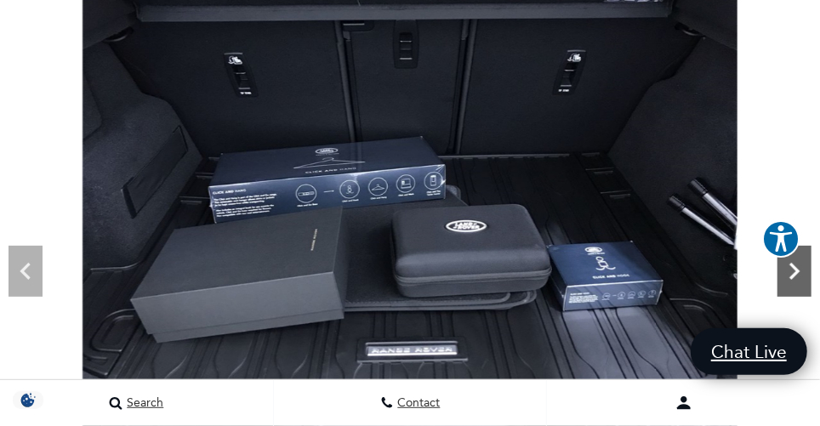
click at [794, 267] on icon "Next" at bounding box center [794, 271] width 10 height 17
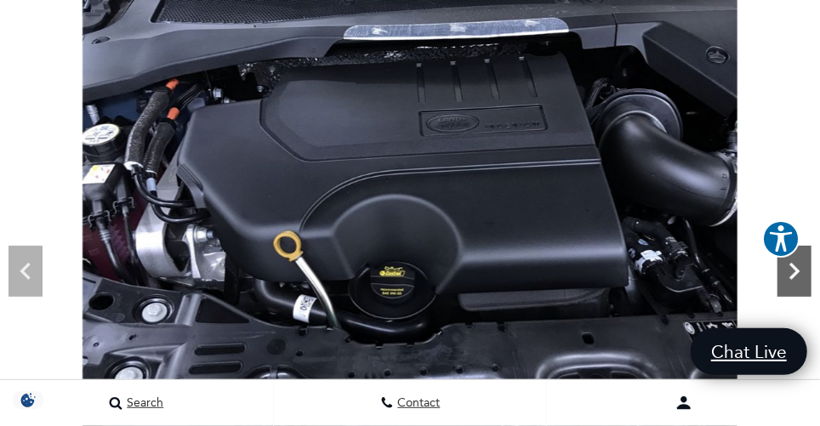
click at [794, 267] on icon "Next" at bounding box center [794, 271] width 10 height 17
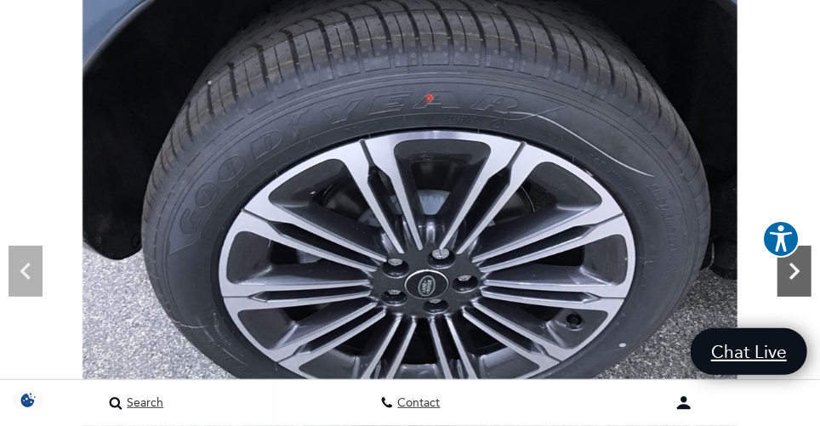
click at [794, 267] on icon "Next" at bounding box center [794, 271] width 10 height 17
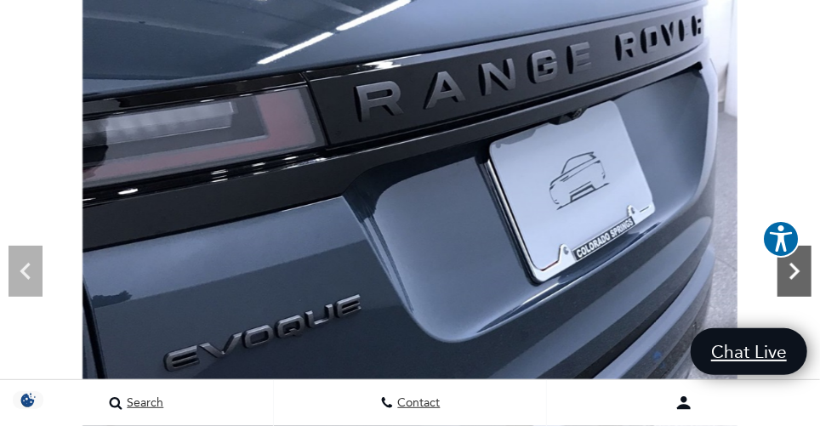
click at [794, 267] on icon "Next" at bounding box center [794, 271] width 10 height 17
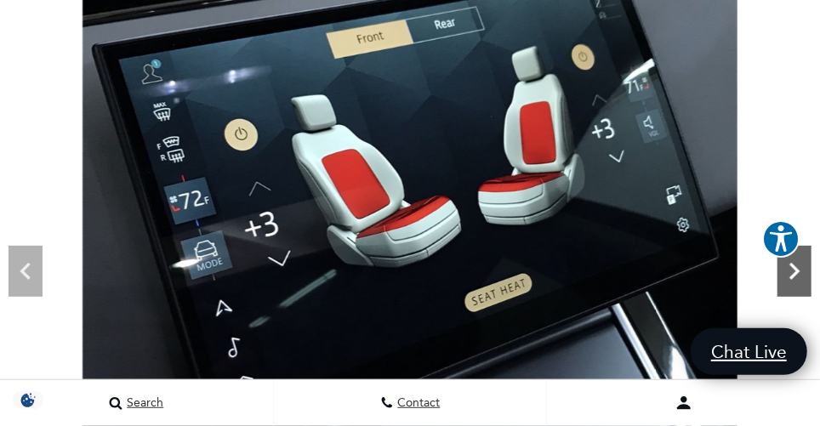
click at [794, 267] on icon "Next" at bounding box center [794, 271] width 10 height 17
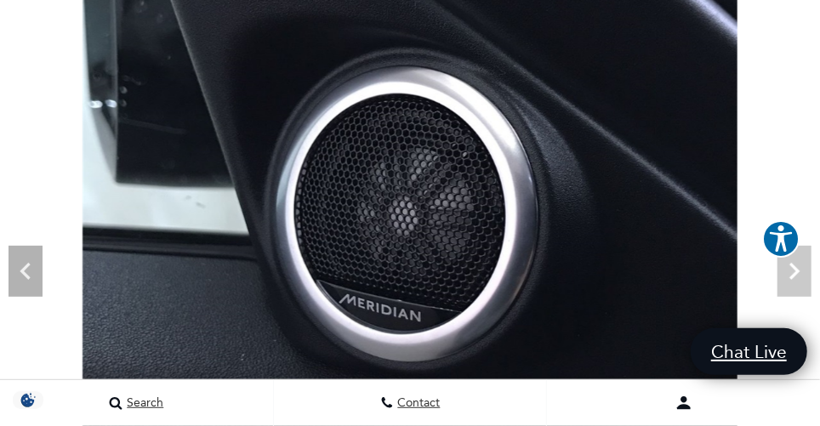
click at [794, 267] on img at bounding box center [410, 202] width 820 height 491
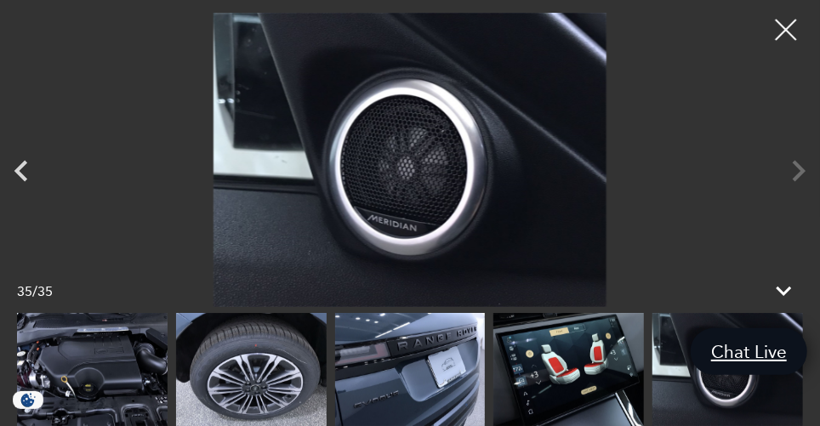
click at [794, 267] on div at bounding box center [410, 160] width 820 height 294
click at [798, 167] on div at bounding box center [410, 160] width 820 height 294
click at [784, 37] on div at bounding box center [786, 30] width 45 height 45
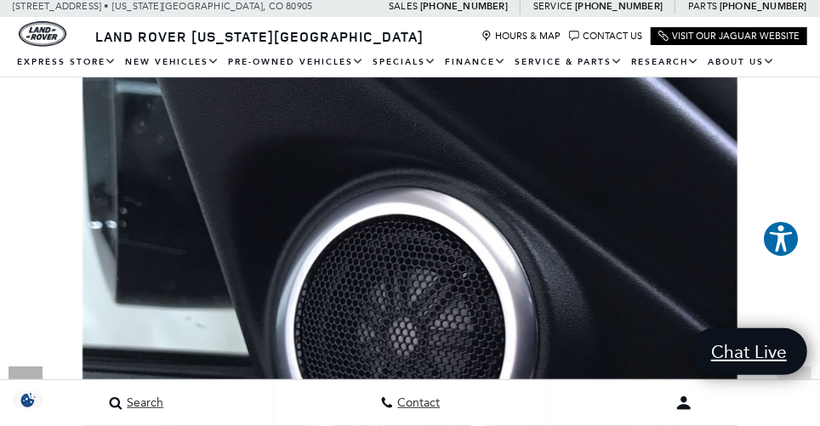
scroll to position [0, 0]
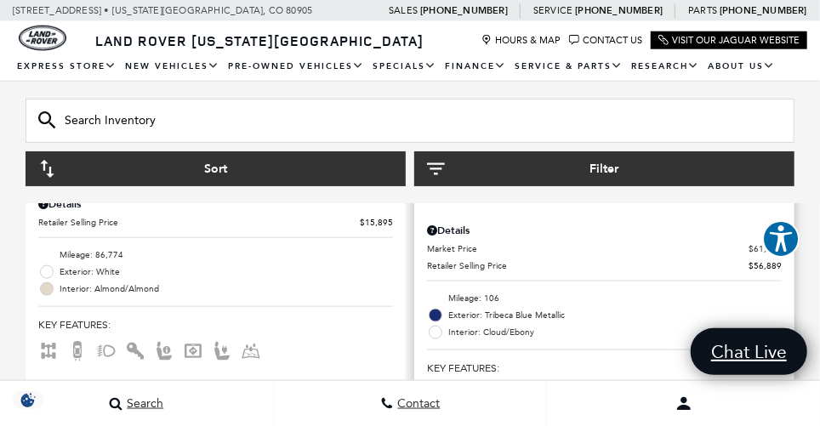
scroll to position [669, 0]
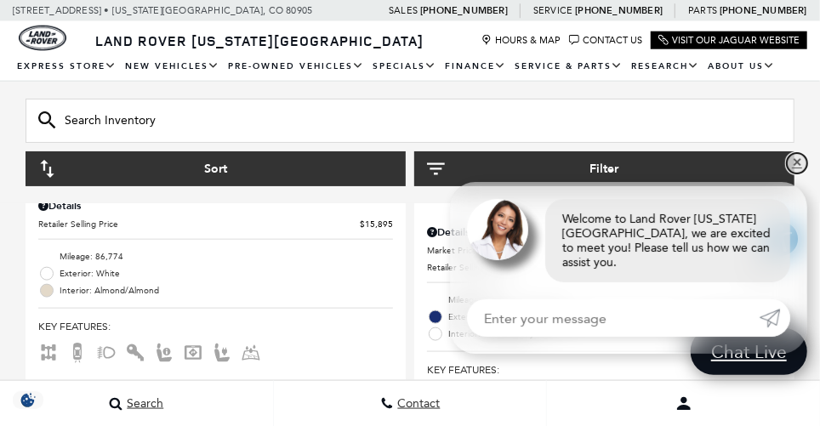
click at [792, 173] on link "✕" at bounding box center [797, 163] width 20 height 20
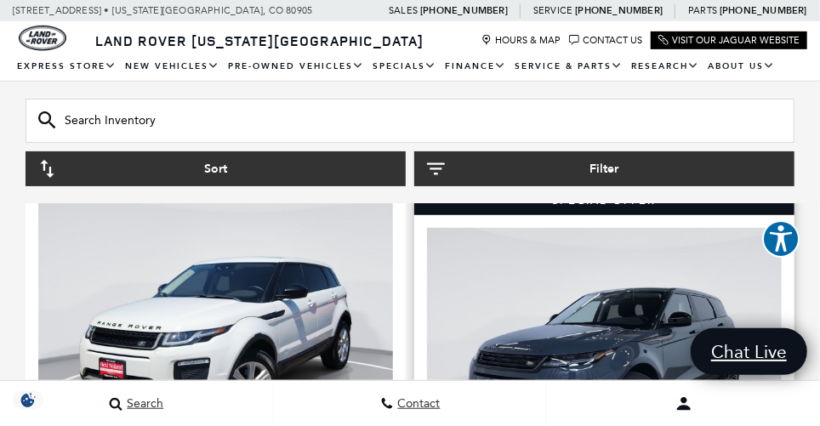
scroll to position [280, 0]
